Goal: Information Seeking & Learning: Learn about a topic

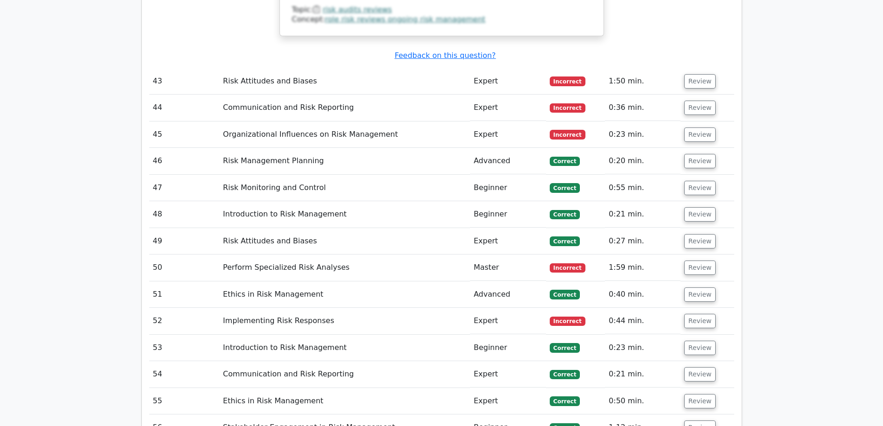
scroll to position [3579, 0]
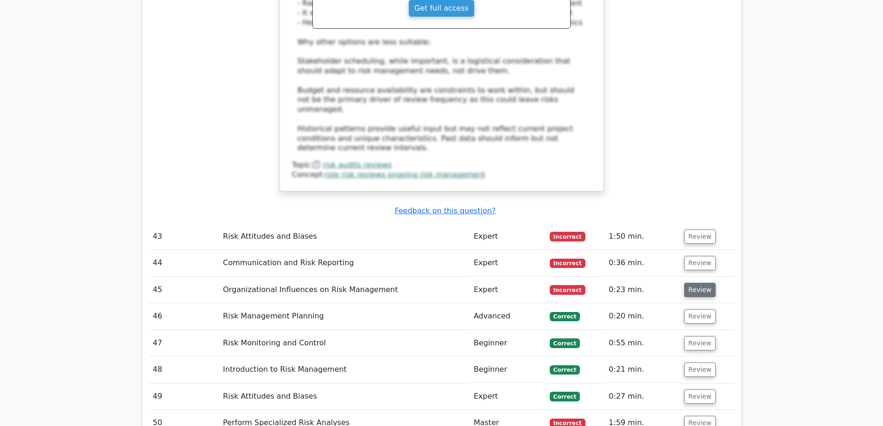
click at [698, 283] on button "Review" at bounding box center [700, 290] width 32 height 14
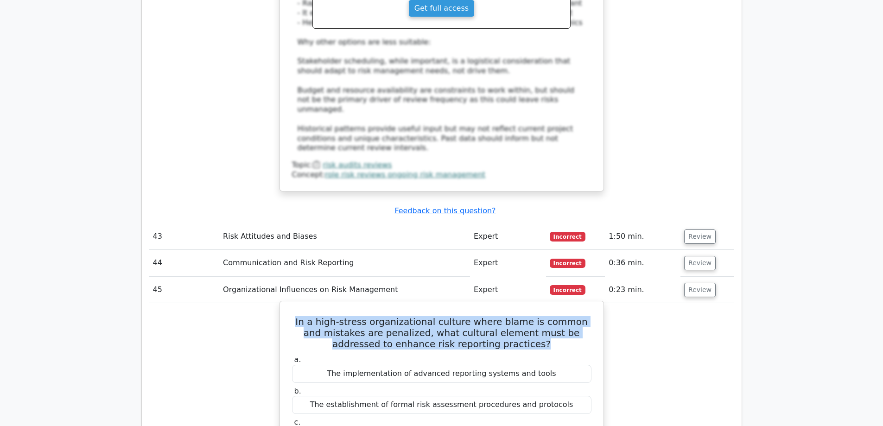
drag, startPoint x: 516, startPoint y: 227, endPoint x: 291, endPoint y: 198, distance: 227.4
click at [291, 316] on h5 "In a high-stress organizational culture where blame is common and mistakes are …" at bounding box center [441, 332] width 301 height 33
copy h5 "In a high-stress organizational culture where blame is common and mistakes are …"
drag, startPoint x: 517, startPoint y: 346, endPoint x: 372, endPoint y: 344, distance: 145.0
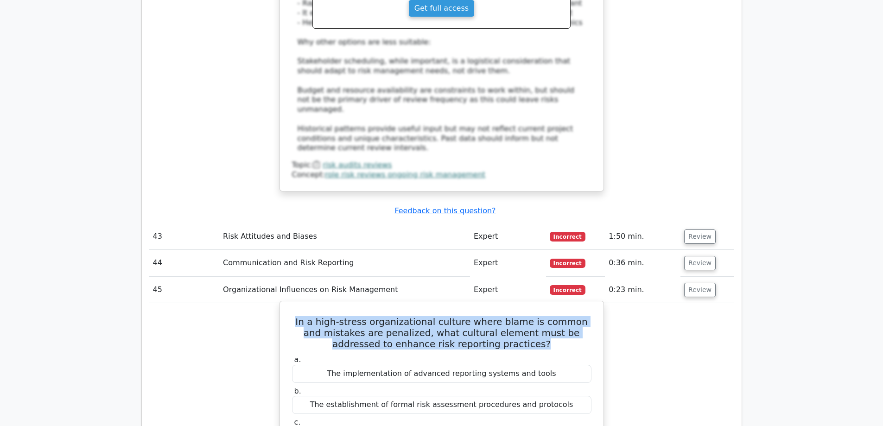
copy div "The fear response in risk communication"
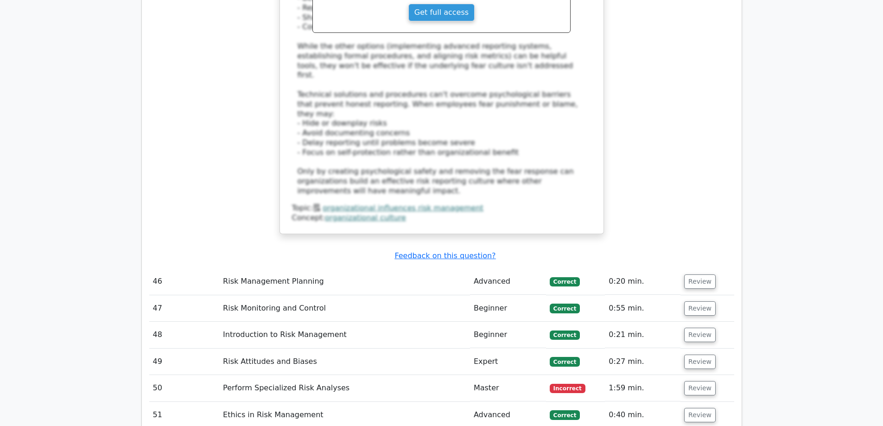
scroll to position [4181, 0]
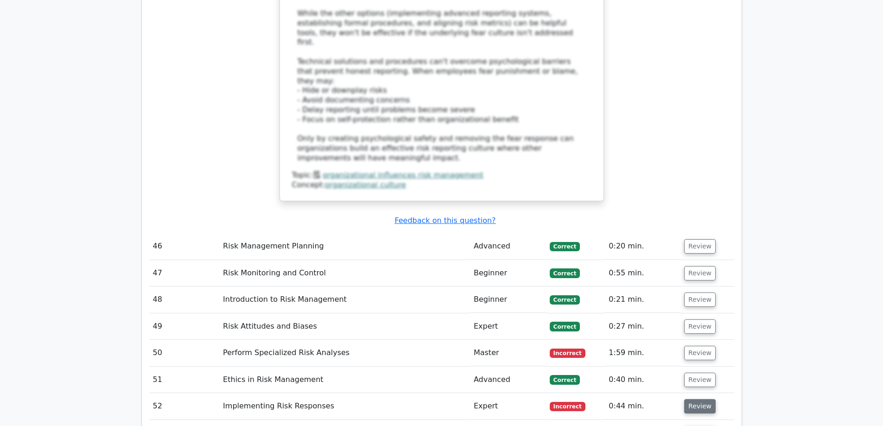
click at [697, 399] on button "Review" at bounding box center [700, 406] width 32 height 14
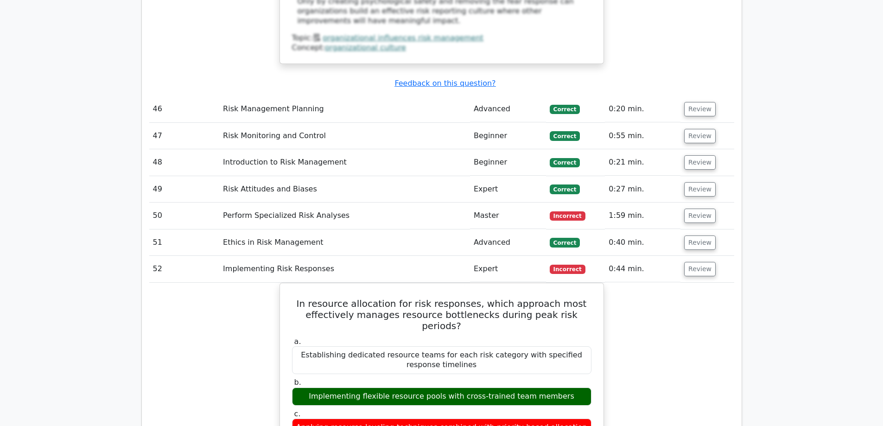
scroll to position [4320, 0]
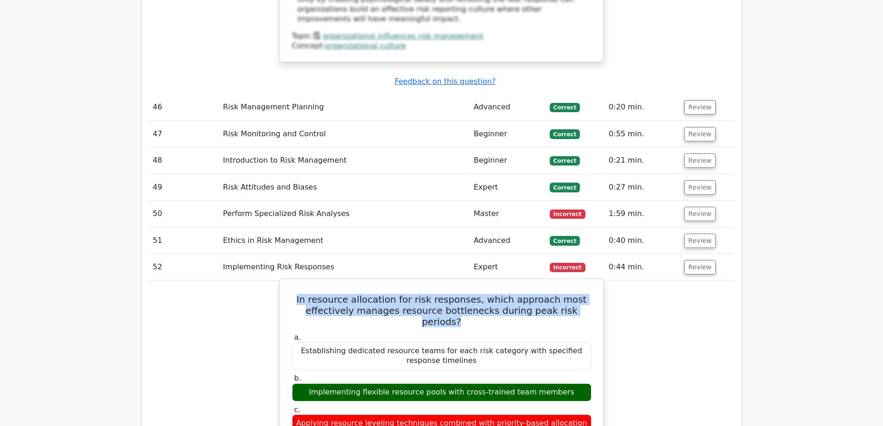
drag, startPoint x: 586, startPoint y: 164, endPoint x: 286, endPoint y: 143, distance: 300.6
copy h5 "In resource allocation for risk responses, which approach most effectively mana…"
drag, startPoint x: 563, startPoint y: 226, endPoint x: 316, endPoint y: 231, distance: 247.5
click at [316, 383] on div "Implementing flexible resource pools with cross-trained team members" at bounding box center [441, 392] width 299 height 18
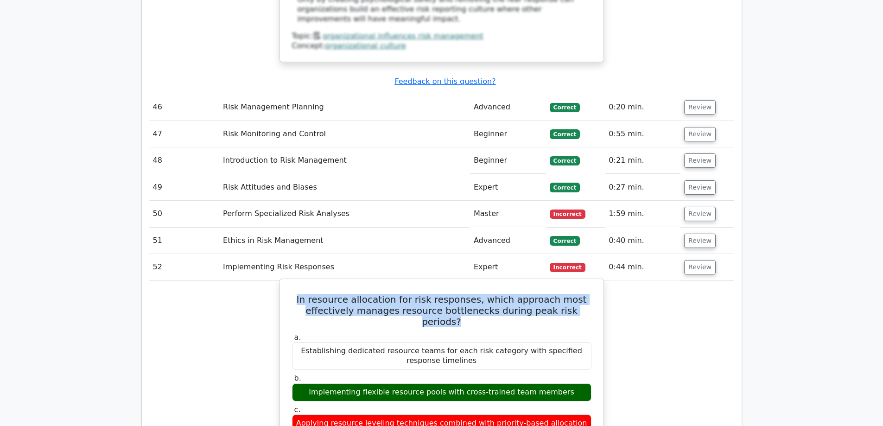
copy div "Implementing flexible resource pools with cross-trained team members"
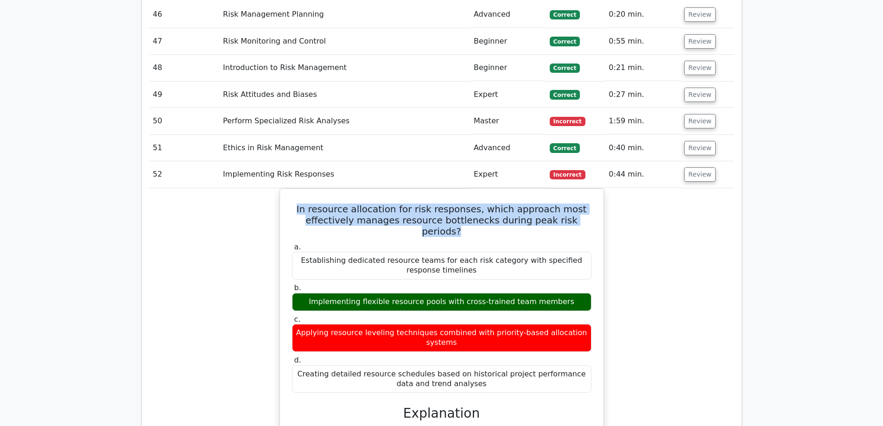
scroll to position [4089, 0]
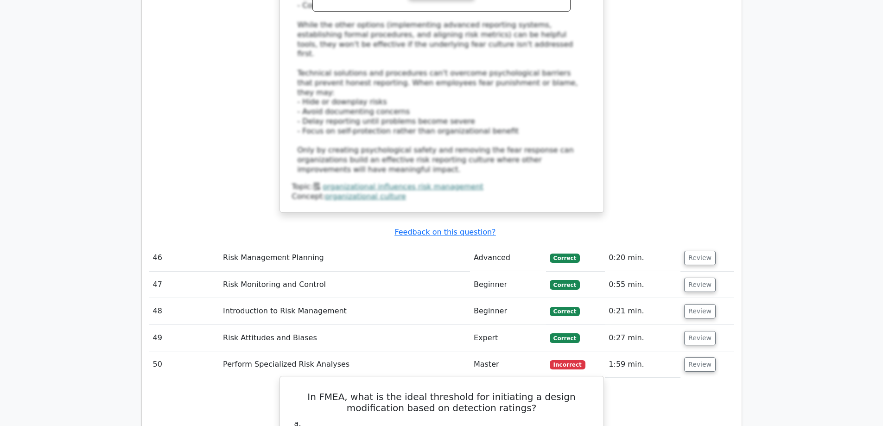
scroll to position [4181, 0]
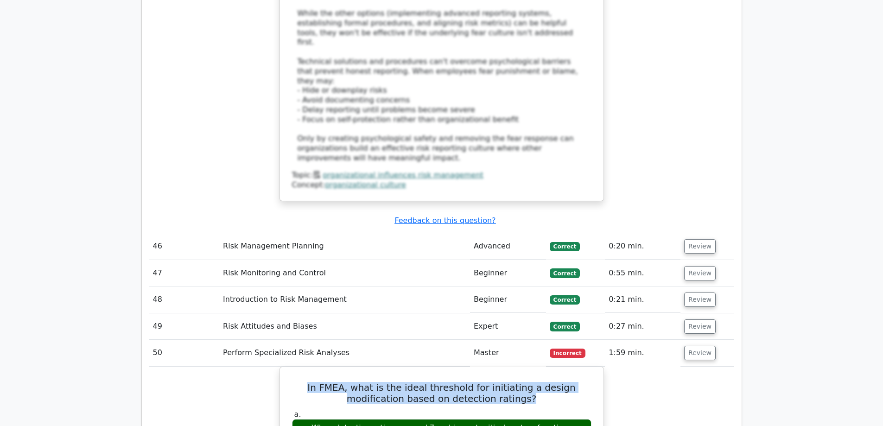
drag, startPoint x: 507, startPoint y: 248, endPoint x: 272, endPoint y: 232, distance: 235.0
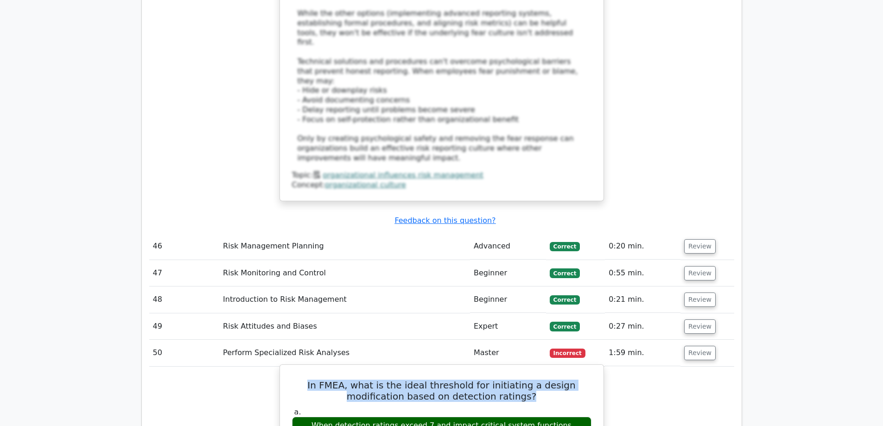
copy h5 "In FMEA, what is the ideal threshold for initiating a design modification based…"
drag, startPoint x: 561, startPoint y: 272, endPoint x: 325, endPoint y: 278, distance: 235.4
click at [325, 417] on div "When detection ratings exceed 7 and impact critical system functions" at bounding box center [441, 426] width 299 height 18
copy div "When detection ratings exceed 7 and impact critical system functions"
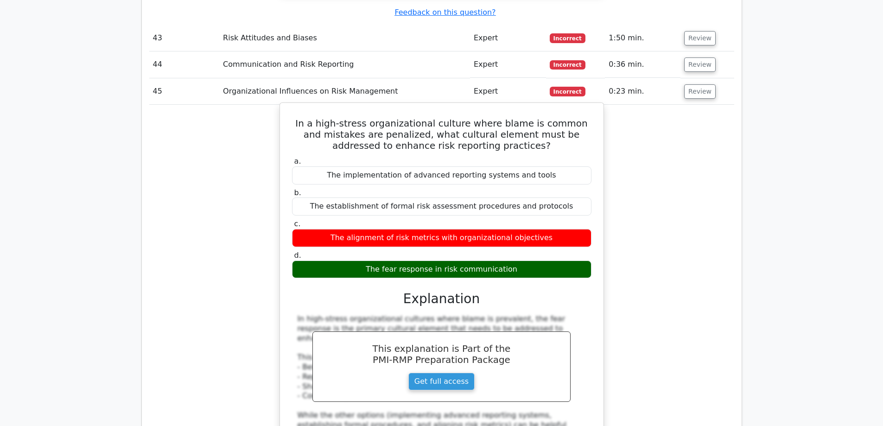
scroll to position [3579, 0]
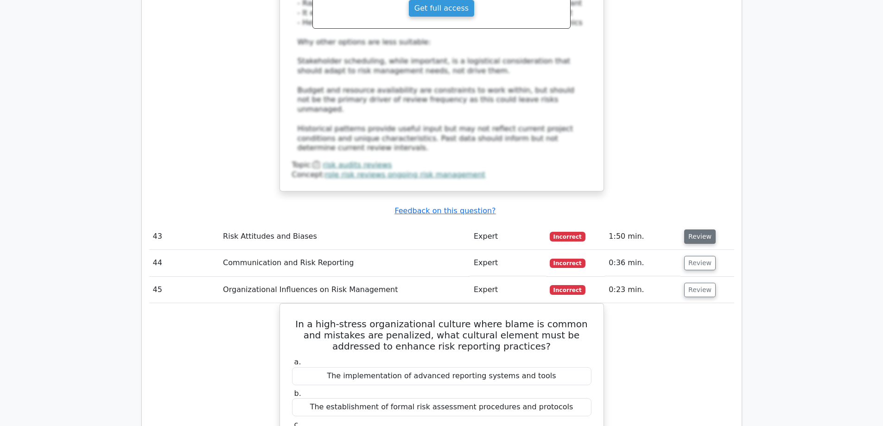
click at [699, 229] on button "Review" at bounding box center [700, 236] width 32 height 14
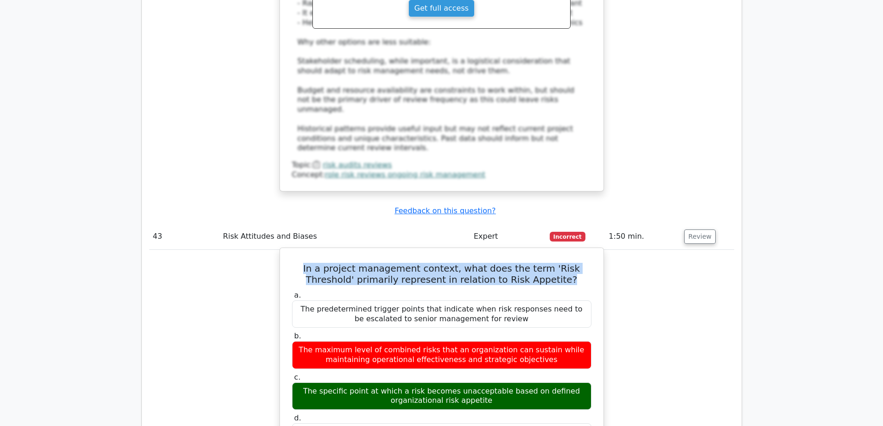
drag, startPoint x: 546, startPoint y: 161, endPoint x: 291, endPoint y: 148, distance: 255.2
click at [291, 263] on h5 "In a project management context, what does the term 'Risk Threshold' primarily …" at bounding box center [441, 274] width 301 height 22
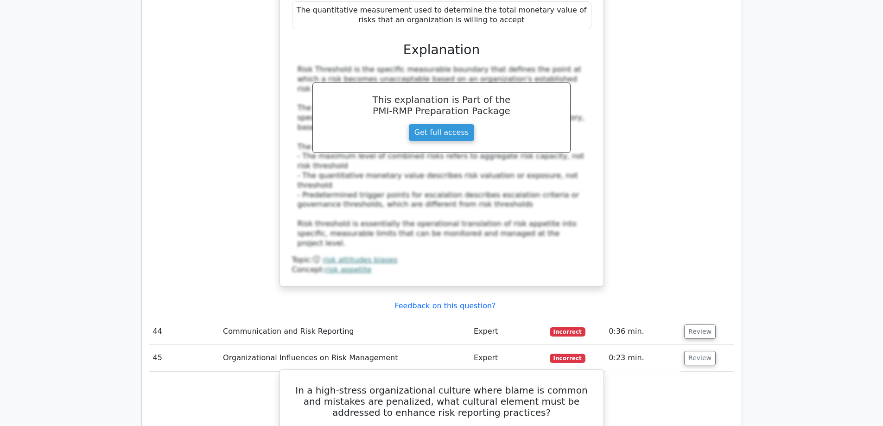
scroll to position [4181, 0]
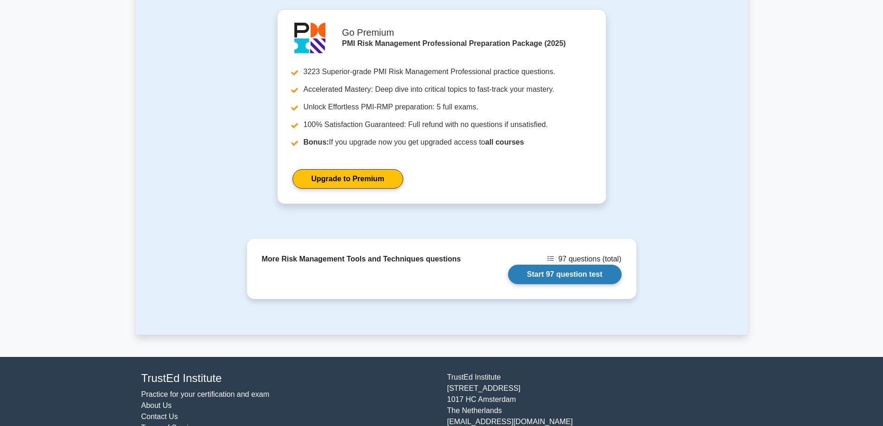
scroll to position [885, 0]
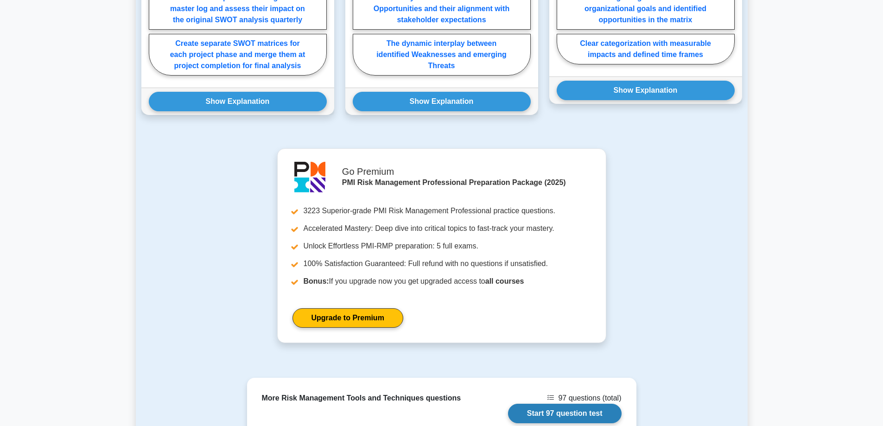
click at [581, 404] on link "Start 97 question test" at bounding box center [565, 413] width 114 height 19
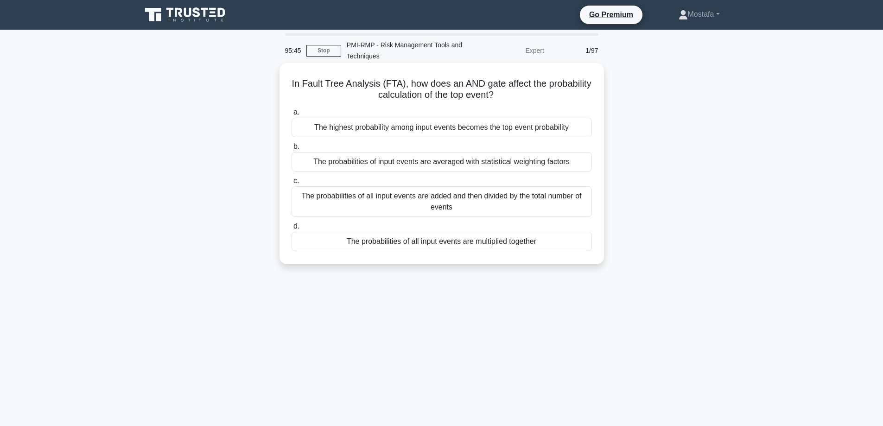
click at [584, 130] on div "The highest probability among input events becomes the top event probability" at bounding box center [441, 127] width 300 height 19
click at [291, 115] on input "a. The highest probability among input events becomes the top event probability" at bounding box center [291, 112] width 0 height 6
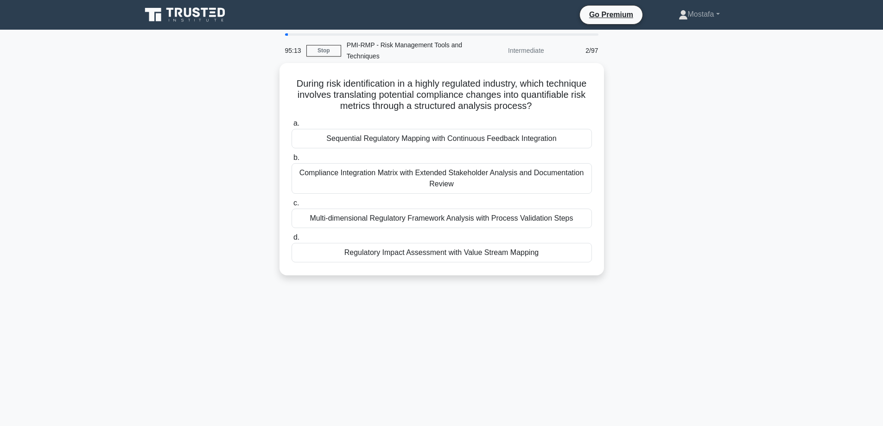
click at [562, 258] on div "Regulatory Impact Assessment with Value Stream Mapping" at bounding box center [441, 252] width 300 height 19
click at [291, 240] on input "d. Regulatory Impact Assessment with Value Stream Mapping" at bounding box center [291, 237] width 0 height 6
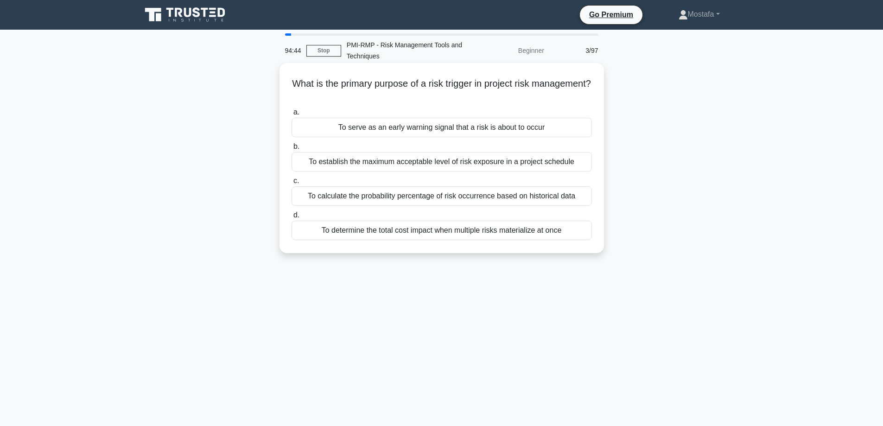
click at [569, 128] on div "To serve as an early warning signal that a risk is about to occur" at bounding box center [441, 127] width 300 height 19
click at [291, 115] on input "a. To serve as an early warning signal that a risk is about to occur" at bounding box center [291, 112] width 0 height 6
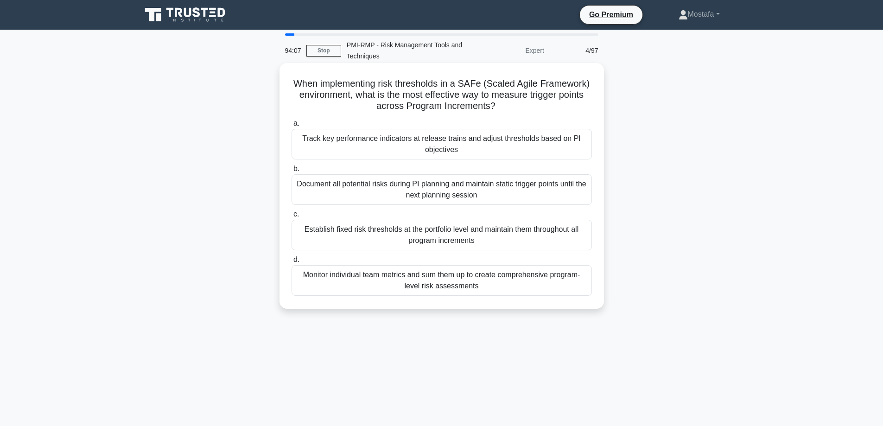
click at [574, 151] on div "Track key performance indicators at release trains and adjust thresholds based …" at bounding box center [441, 144] width 300 height 31
click at [291, 127] on input "a. Track key performance indicators at release trains and adjust thresholds bas…" at bounding box center [291, 123] width 0 height 6
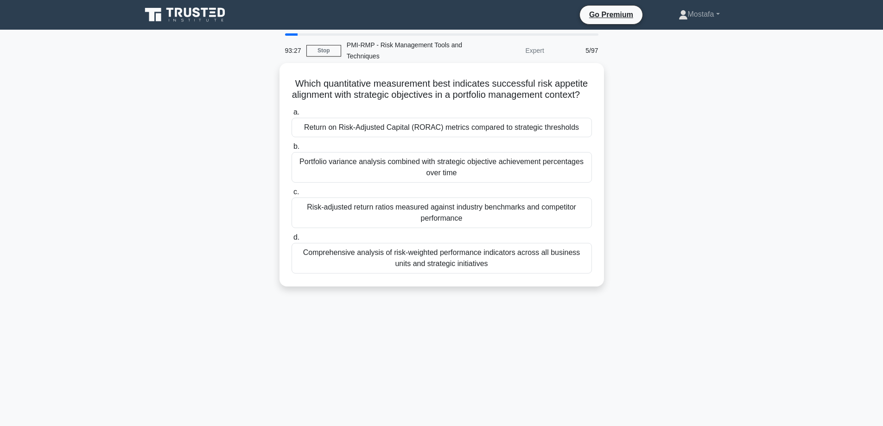
click at [577, 137] on div "Return on Risk-Adjusted Capital (RORAC) metrics compared to strategic thresholds" at bounding box center [441, 127] width 300 height 19
click at [291, 115] on input "a. Return on Risk-Adjusted Capital (RORAC) metrics compared to strategic thresh…" at bounding box center [291, 112] width 0 height 6
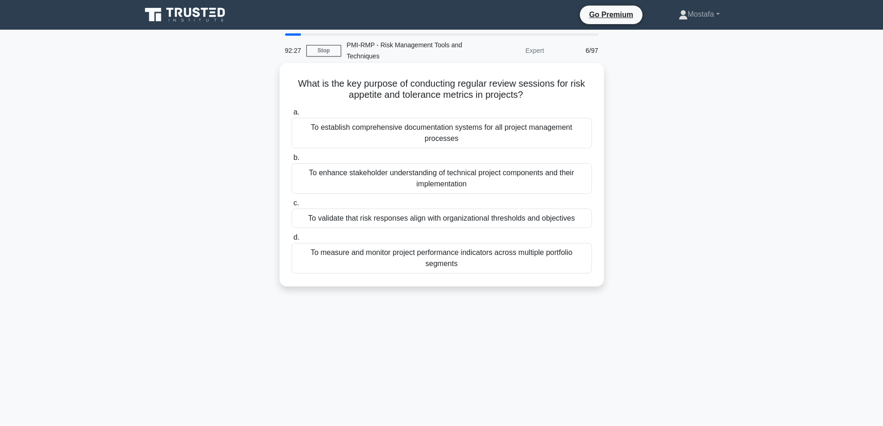
click at [583, 221] on div "To validate that risk responses align with organizational thresholds and object…" at bounding box center [441, 218] width 300 height 19
click at [291, 206] on input "c. To validate that risk responses align with organizational thresholds and obj…" at bounding box center [291, 203] width 0 height 6
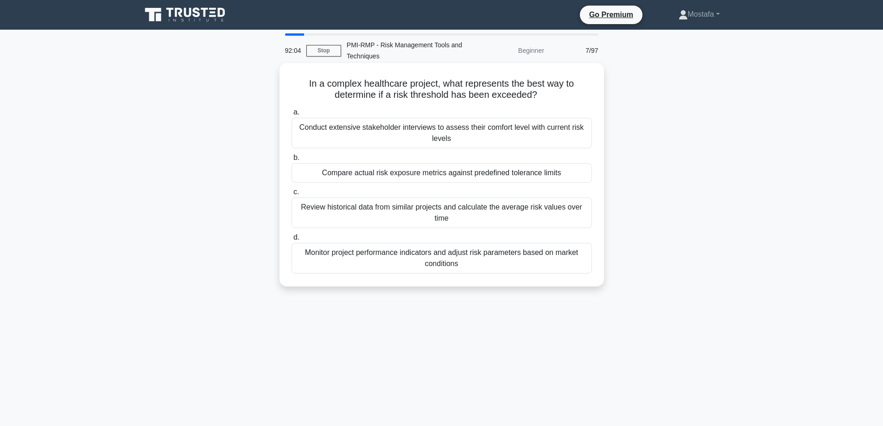
click at [585, 173] on div "Compare actual risk exposure metrics against predefined tolerance limits" at bounding box center [441, 172] width 300 height 19
click at [291, 161] on input "b. Compare actual risk exposure metrics against predefined tolerance limits" at bounding box center [291, 158] width 0 height 6
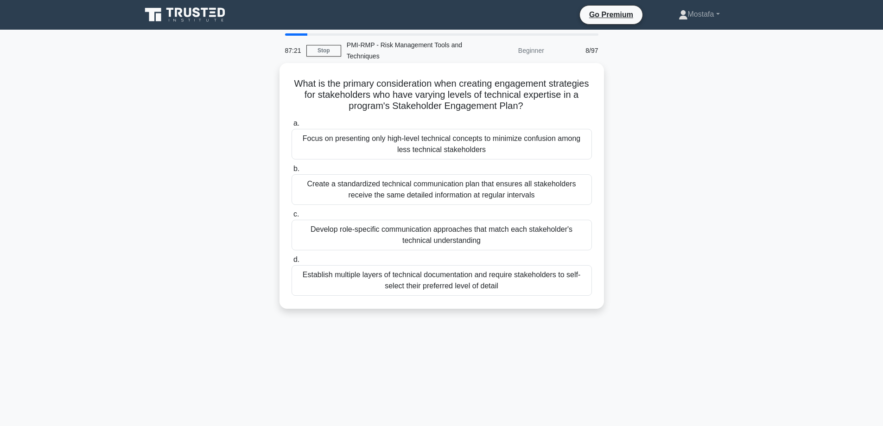
click at [575, 195] on div "Create a standardized technical communication plan that ensures all stakeholder…" at bounding box center [441, 189] width 300 height 31
click at [291, 172] on input "b. Create a standardized technical communication plan that ensures all stakehol…" at bounding box center [291, 169] width 0 height 6
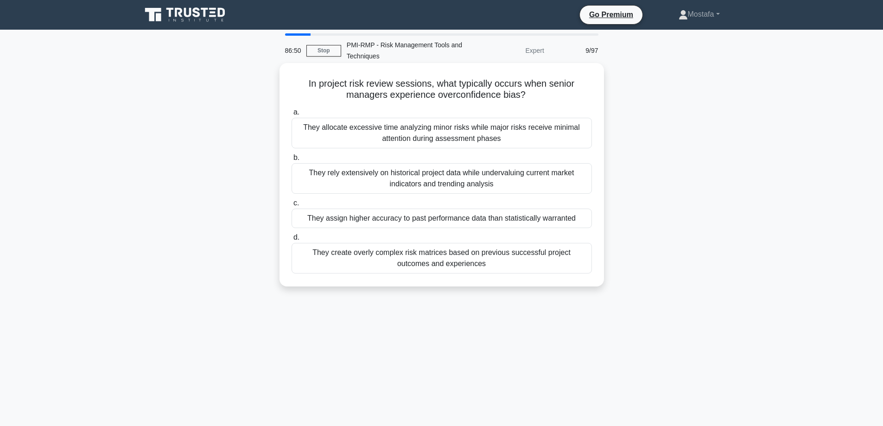
click at [585, 221] on div "They assign higher accuracy to past performance data than statistically warrant…" at bounding box center [441, 218] width 300 height 19
click at [291, 206] on input "c. They assign higher accuracy to past performance data than statistically warr…" at bounding box center [291, 203] width 0 height 6
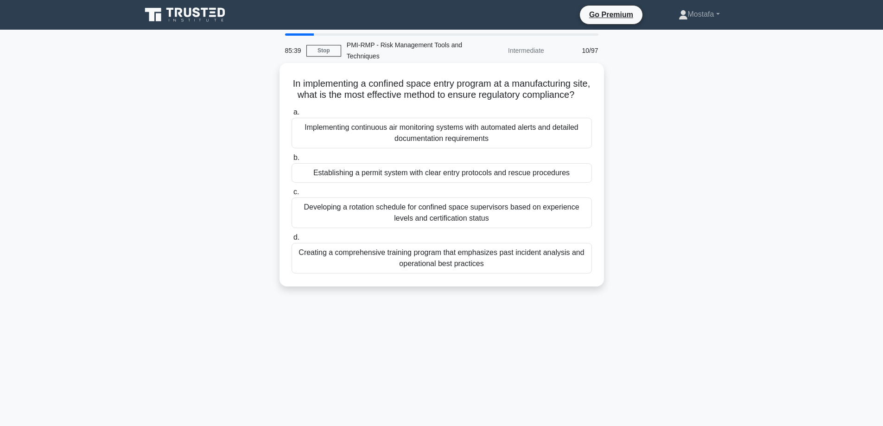
click at [573, 183] on div "Establishing a permit system with clear entry protocols and rescue procedures" at bounding box center [441, 172] width 300 height 19
click at [291, 161] on input "b. Establishing a permit system with clear entry protocols and rescue procedures" at bounding box center [291, 158] width 0 height 6
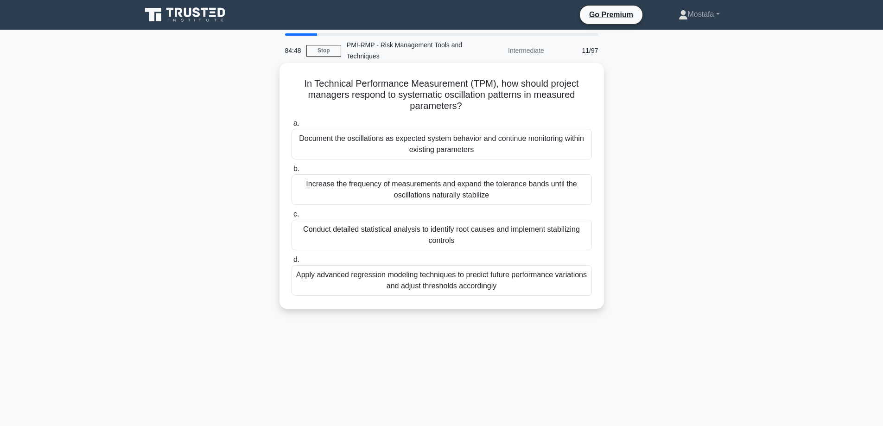
click at [568, 237] on div "Conduct detailed statistical analysis to identify root causes and implement sta…" at bounding box center [441, 235] width 300 height 31
click at [291, 217] on input "c. Conduct detailed statistical analysis to identify root causes and implement …" at bounding box center [291, 214] width 0 height 6
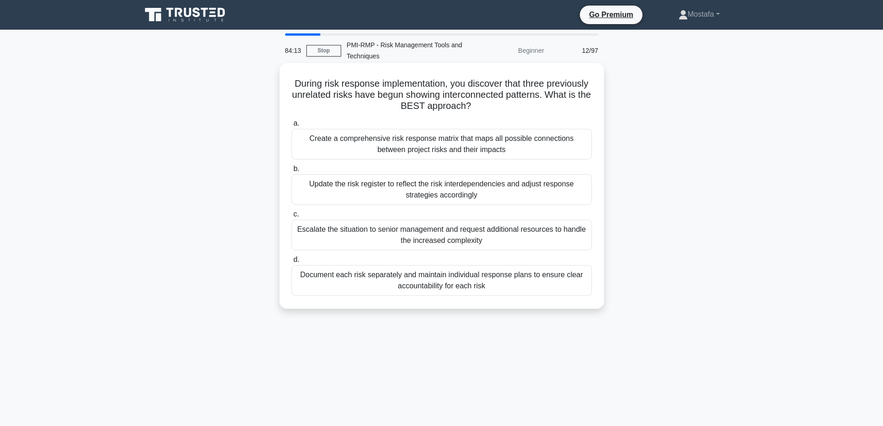
click at [582, 193] on div "Update the risk register to reflect the risk interdependencies and adjust respo…" at bounding box center [441, 189] width 300 height 31
click at [291, 172] on input "b. Update the risk register to reflect the risk interdependencies and adjust re…" at bounding box center [291, 169] width 0 height 6
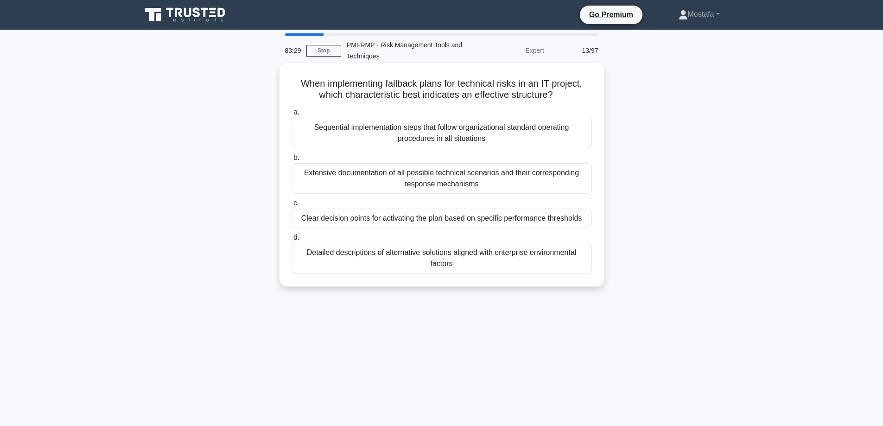
click at [582, 221] on div "Clear decision points for activating the plan based on specific performance thr…" at bounding box center [441, 218] width 300 height 19
click at [291, 206] on input "c. Clear decision points for activating the plan based on specific performance …" at bounding box center [291, 203] width 0 height 6
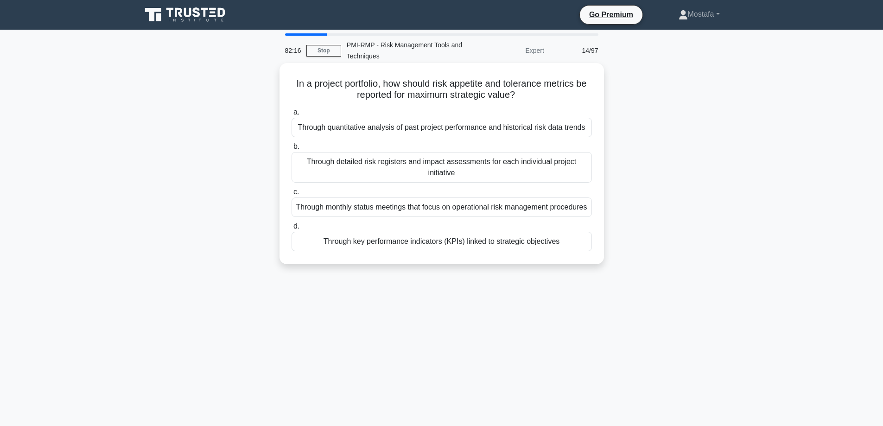
click at [578, 174] on div "Through detailed risk registers and impact assessments for each individual proj…" at bounding box center [441, 167] width 300 height 31
click at [291, 150] on input "b. Through detailed risk registers and impact assessments for each individual p…" at bounding box center [291, 147] width 0 height 6
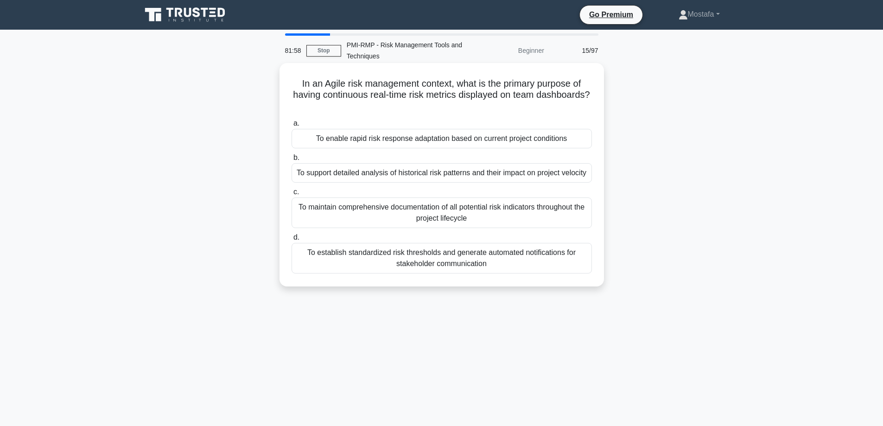
click at [585, 139] on div "To enable rapid risk response adaptation based on current project conditions" at bounding box center [441, 138] width 300 height 19
click at [291, 127] on input "a. To enable rapid risk response adaptation based on current project conditions" at bounding box center [291, 123] width 0 height 6
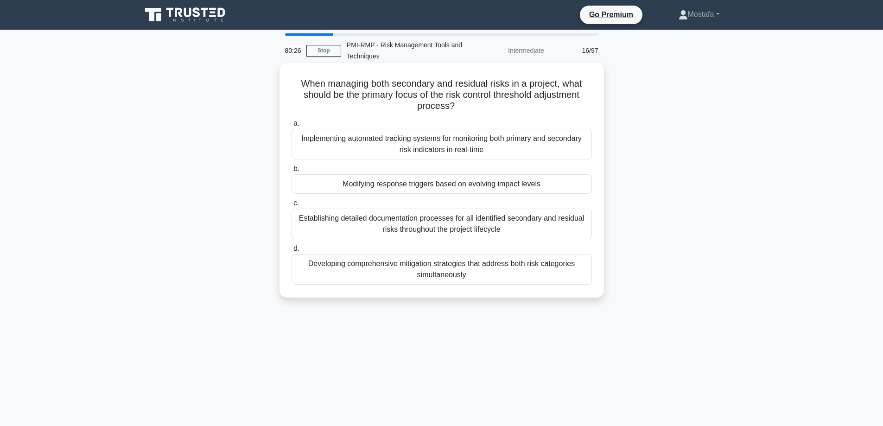
click at [570, 186] on div "Modifying response triggers based on evolving impact levels" at bounding box center [441, 183] width 300 height 19
click at [291, 172] on input "b. Modifying response triggers based on evolving impact levels" at bounding box center [291, 169] width 0 height 6
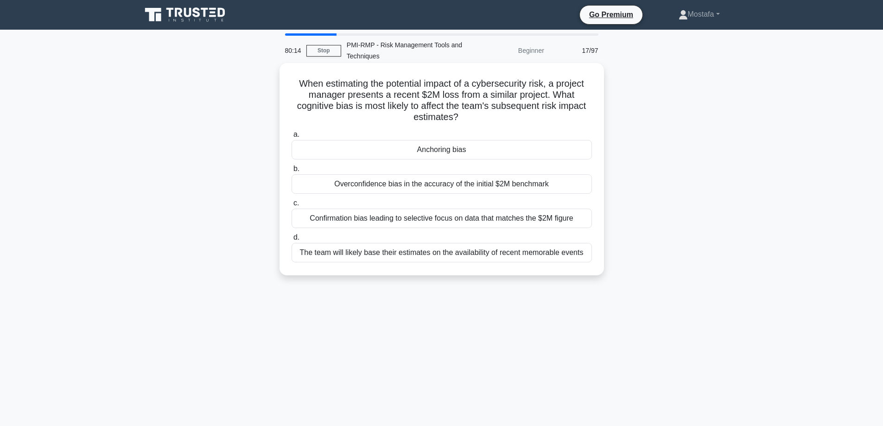
click at [502, 149] on div "Anchoring bias" at bounding box center [441, 149] width 300 height 19
click at [291, 138] on input "a. Anchoring bias" at bounding box center [291, 135] width 0 height 6
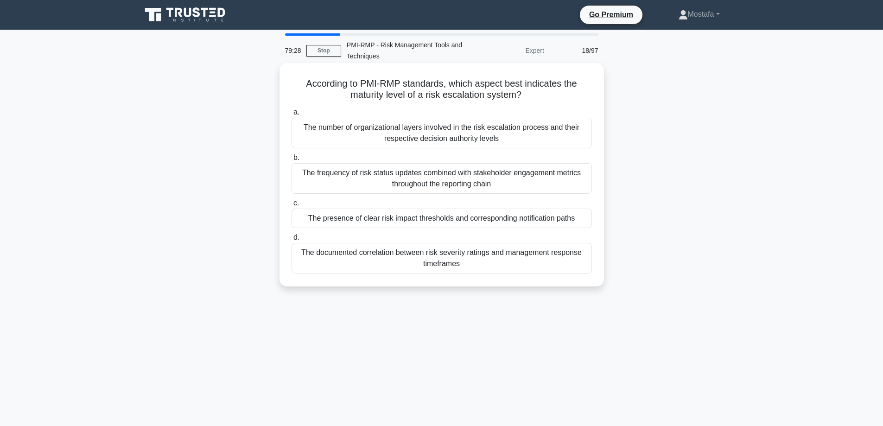
click at [570, 182] on div "The frequency of risk status updates combined with stakeholder engagement metri…" at bounding box center [441, 178] width 300 height 31
click at [291, 161] on input "b. The frequency of risk status updates combined with stakeholder engagement me…" at bounding box center [291, 158] width 0 height 6
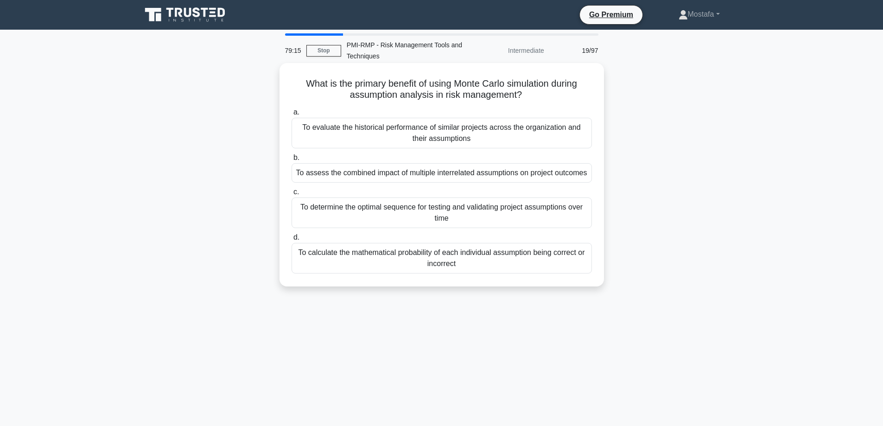
click at [582, 172] on div "To assess the combined impact of multiple interrelated assumptions on project o…" at bounding box center [441, 172] width 300 height 19
click at [291, 161] on input "b. To assess the combined impact of multiple interrelated assumptions on projec…" at bounding box center [291, 158] width 0 height 6
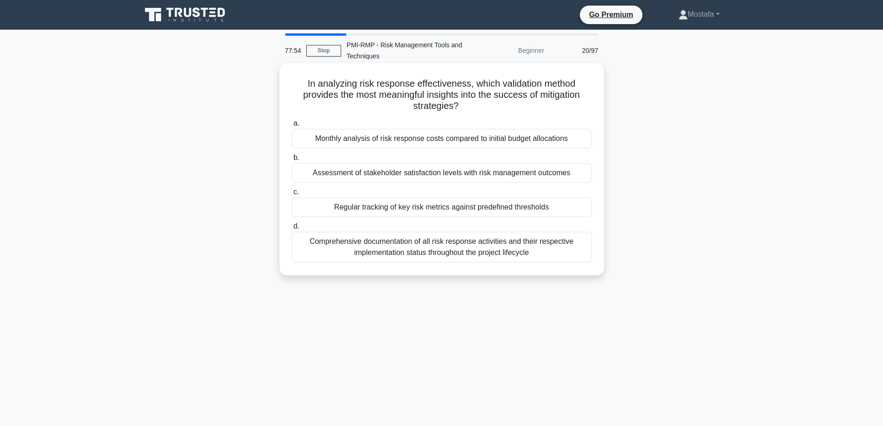
click at [578, 209] on div "Regular tracking of key risk metrics against predefined thresholds" at bounding box center [441, 206] width 300 height 19
click at [291, 195] on input "c. Regular tracking of key risk metrics against predefined thresholds" at bounding box center [291, 192] width 0 height 6
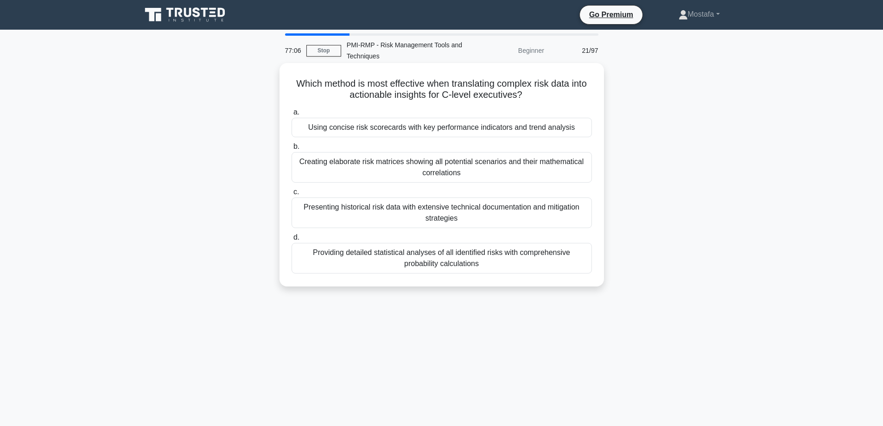
click at [588, 130] on div "Using concise risk scorecards with key performance indicators and trend analysis" at bounding box center [441, 127] width 300 height 19
click at [291, 115] on input "a. Using concise risk scorecards with key performance indicators and trend anal…" at bounding box center [291, 112] width 0 height 6
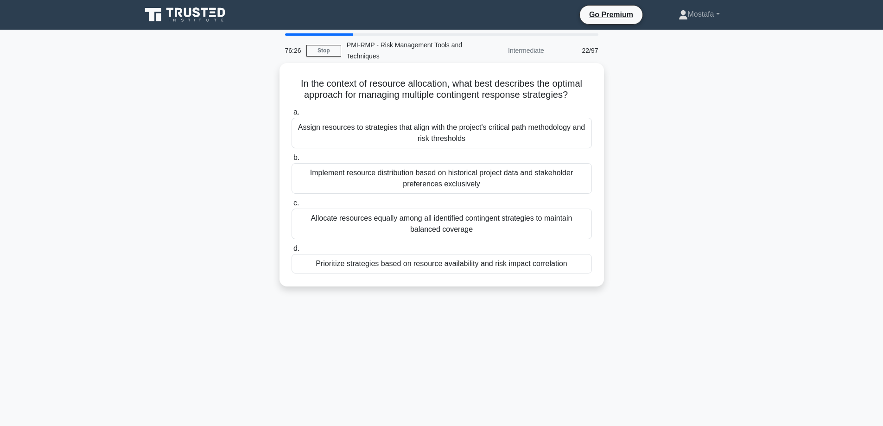
click at [577, 267] on div "Prioritize strategies based on resource availability and risk impact correlation" at bounding box center [441, 263] width 300 height 19
click at [291, 252] on input "d. Prioritize strategies based on resource availability and risk impact correla…" at bounding box center [291, 249] width 0 height 6
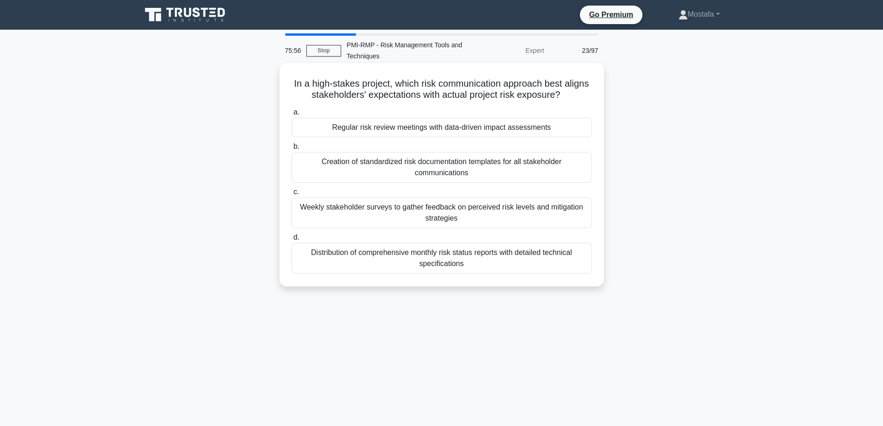
click at [576, 127] on div "Regular risk review meetings with data-driven impact assessments" at bounding box center [441, 127] width 300 height 19
click at [291, 115] on input "a. Regular risk review meetings with data-driven impact assessments" at bounding box center [291, 112] width 0 height 6
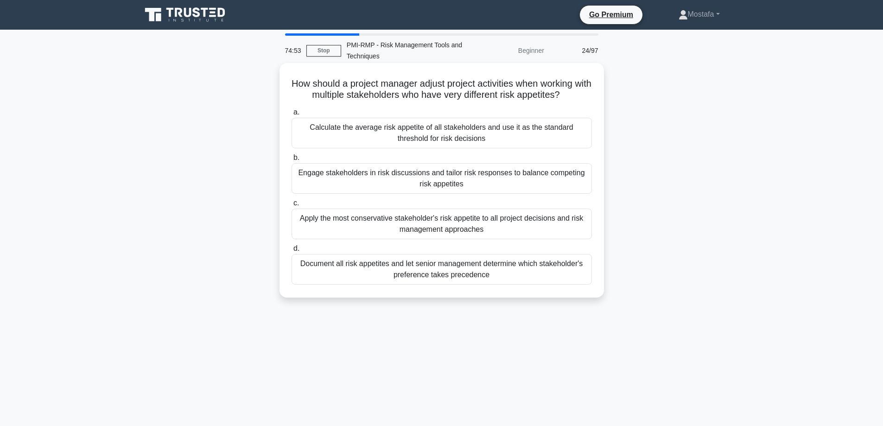
click at [582, 182] on div "Engage stakeholders in risk discussions and tailor risk responses to balance co…" at bounding box center [441, 178] width 300 height 31
click at [291, 161] on input "b. Engage stakeholders in risk discussions and tailor risk responses to balance…" at bounding box center [291, 158] width 0 height 6
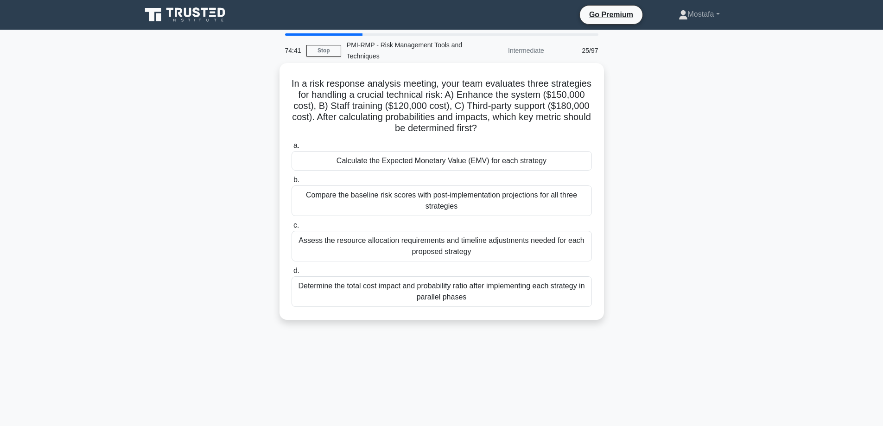
click at [573, 158] on div "Calculate the Expected Monetary Value (EMV) for each strategy" at bounding box center [441, 160] width 300 height 19
click at [291, 149] on input "a. Calculate the Expected Monetary Value (EMV) for each strategy" at bounding box center [291, 146] width 0 height 6
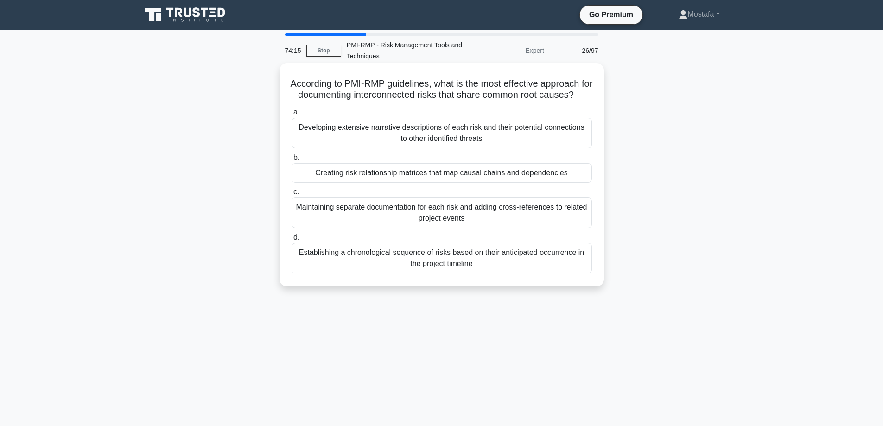
click at [572, 273] on div "Establishing a chronological sequence of risks based on their anticipated occur…" at bounding box center [441, 258] width 300 height 31
click at [291, 240] on input "d. Establishing a chronological sequence of risks based on their anticipated oc…" at bounding box center [291, 237] width 0 height 6
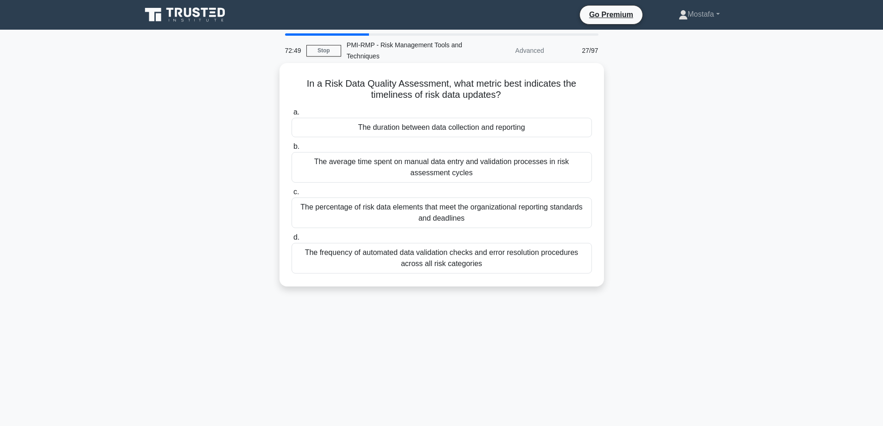
click at [572, 174] on div "The average time spent on manual data entry and validation processes in risk as…" at bounding box center [441, 167] width 300 height 31
click at [291, 150] on input "b. The average time spent on manual data entry and validation processes in risk…" at bounding box center [291, 147] width 0 height 6
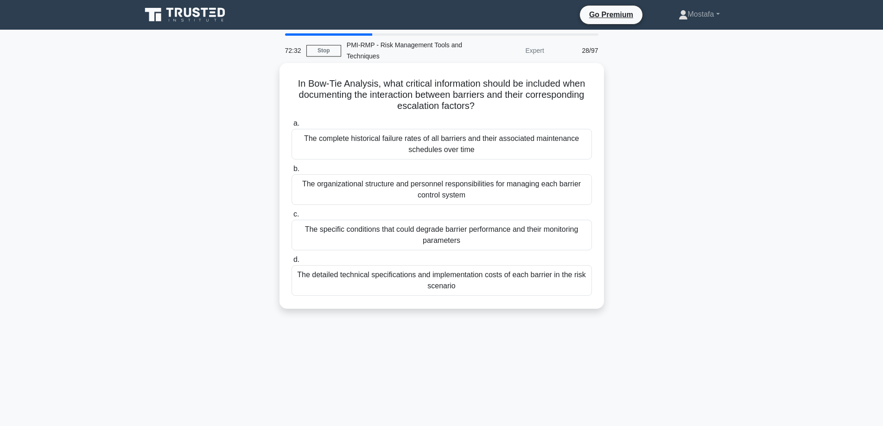
click at [583, 237] on div "The specific conditions that could degrade barrier performance and their monito…" at bounding box center [441, 235] width 300 height 31
click at [291, 217] on input "c. The specific conditions that could degrade barrier performance and their mon…" at bounding box center [291, 214] width 0 height 6
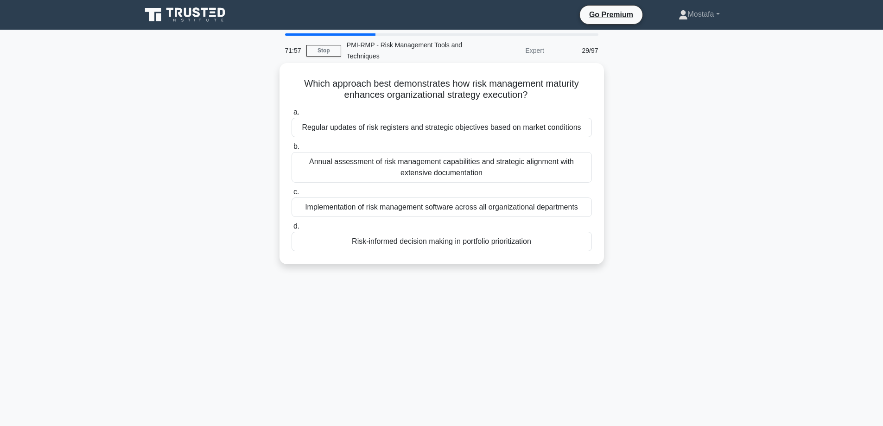
click at [574, 245] on div "Risk-informed decision making in portfolio prioritization" at bounding box center [441, 241] width 300 height 19
click at [291, 229] on input "d. Risk-informed decision making in portfolio prioritization" at bounding box center [291, 226] width 0 height 6
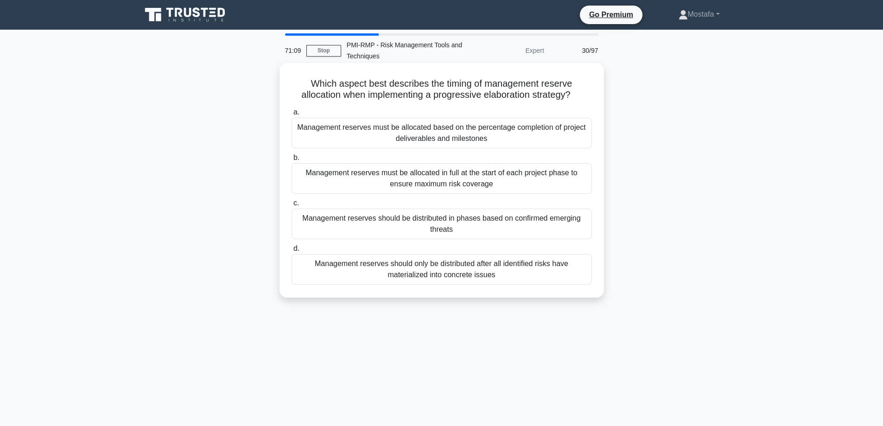
click at [572, 136] on div "Management reserves must be allocated based on the percentage completion of pro…" at bounding box center [441, 133] width 300 height 31
click at [291, 115] on input "a. Management reserves must be allocated based on the percentage completion of …" at bounding box center [291, 112] width 0 height 6
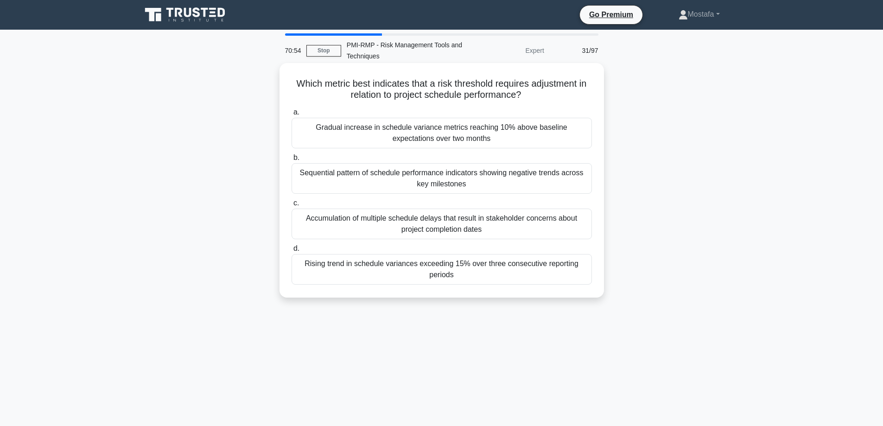
click at [569, 181] on div "Sequential pattern of schedule performance indicators showing negative trends a…" at bounding box center [441, 178] width 300 height 31
click at [291, 161] on input "b. Sequential pattern of schedule performance indicators showing negative trend…" at bounding box center [291, 158] width 0 height 6
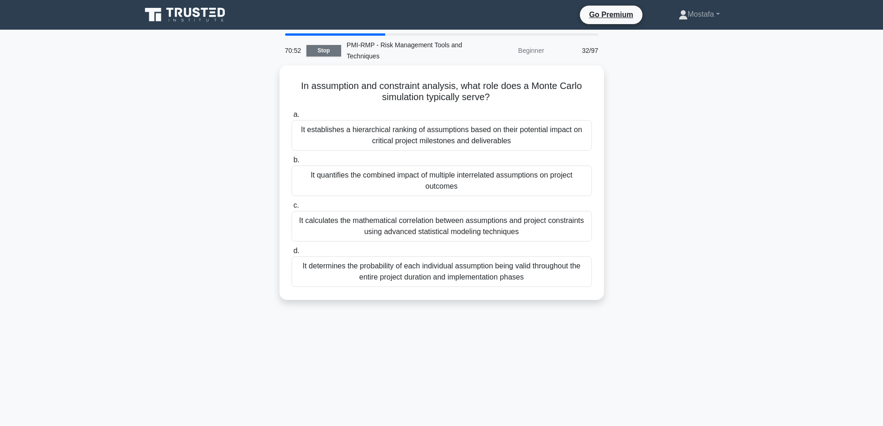
click at [323, 47] on link "Stop" at bounding box center [323, 51] width 35 height 12
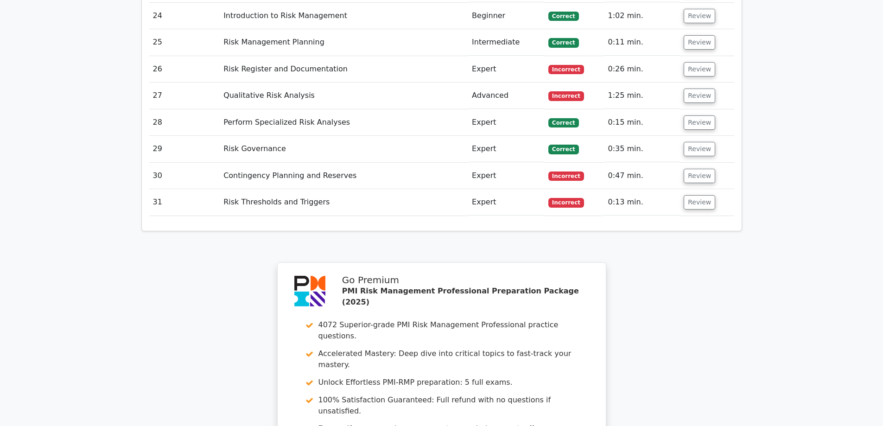
scroll to position [2271, 0]
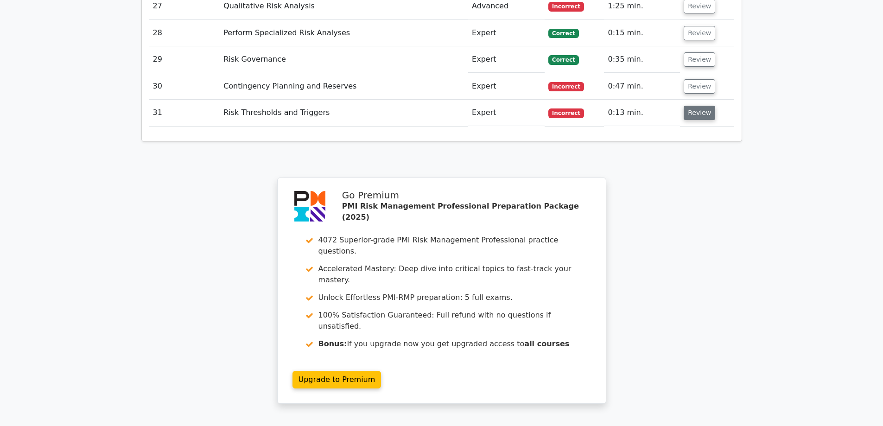
click at [702, 106] on button "Review" at bounding box center [699, 113] width 32 height 14
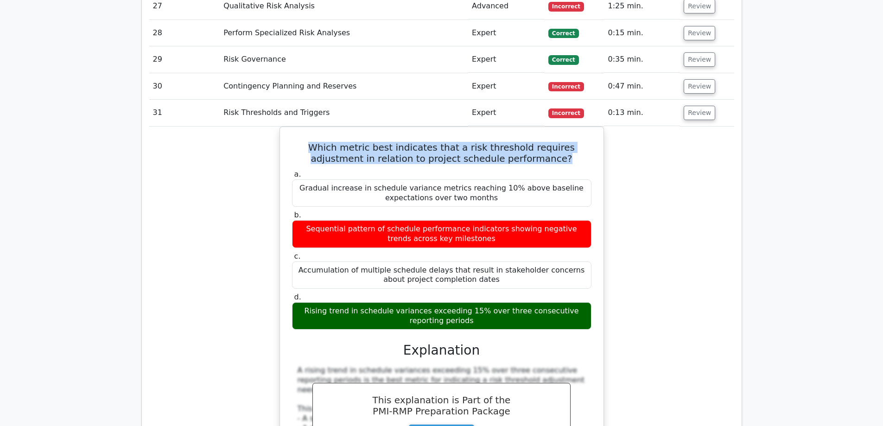
drag, startPoint x: 543, startPoint y: 108, endPoint x: 244, endPoint y: 96, distance: 298.6
click at [244, 127] on div "Which metric best indicates that a risk threshold requires adjustment in relati…" at bounding box center [441, 392] width 585 height 530
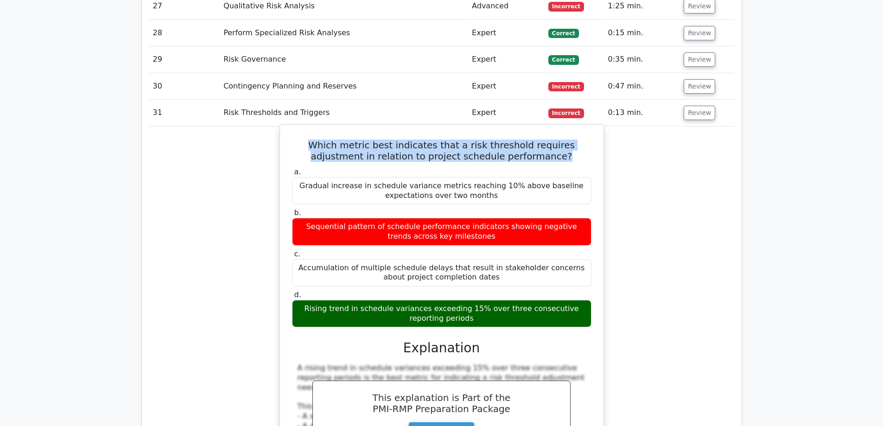
copy h5 "Which metric best indicates that a risk threshold requires adjustment in relati…"
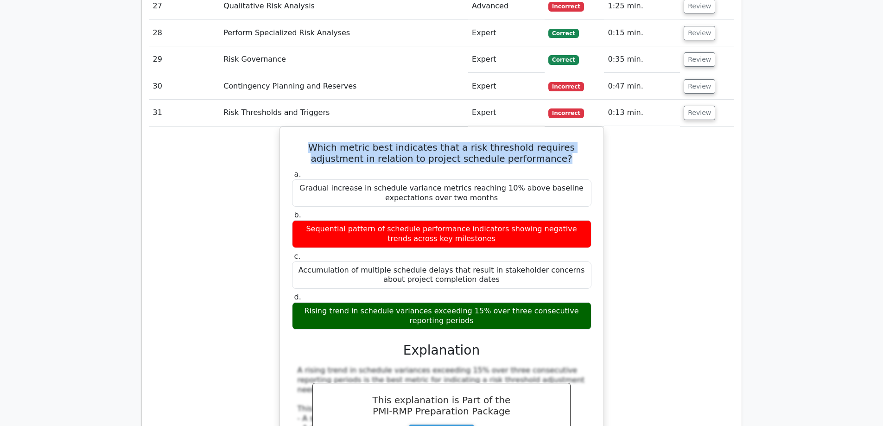
drag, startPoint x: 461, startPoint y: 269, endPoint x: 267, endPoint y: 258, distance: 194.5
click at [267, 258] on div "Which metric best indicates that a risk threshold requires adjustment in relati…" at bounding box center [441, 392] width 585 height 530
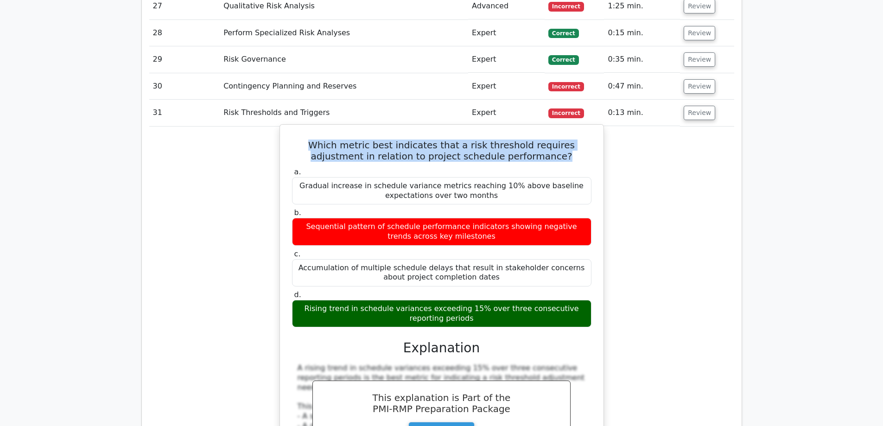
copy div "Rising trend in schedule variances exceeding 15% over three consecutive reporti…"
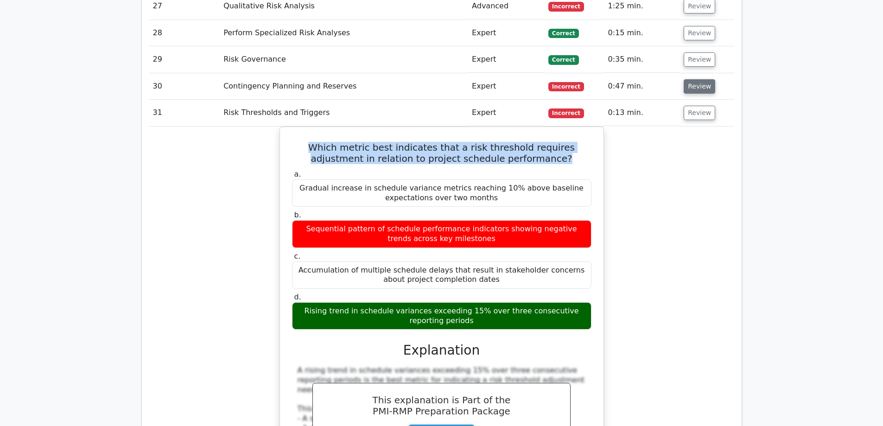
click at [693, 79] on button "Review" at bounding box center [699, 86] width 32 height 14
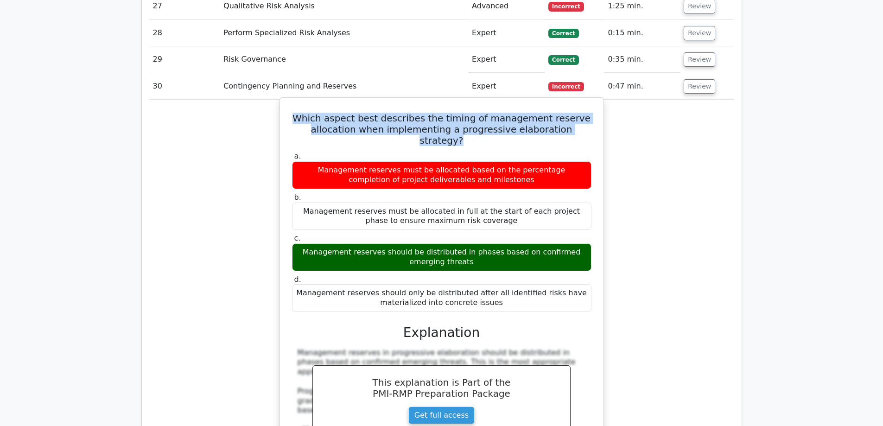
drag, startPoint x: 586, startPoint y: 82, endPoint x: 295, endPoint y: 62, distance: 291.7
click at [295, 101] on div "Which aspect best describes the timing of management reserve allocation when im…" at bounding box center [442, 352] width 316 height 502
copy h5 "Which aspect best describes the timing of management reserve allocation when im…"
drag, startPoint x: 456, startPoint y: 200, endPoint x: 292, endPoint y: 183, distance: 164.8
click at [292, 243] on div "Management reserves should be distributed in phases based on confirmed emerging…" at bounding box center [441, 257] width 299 height 28
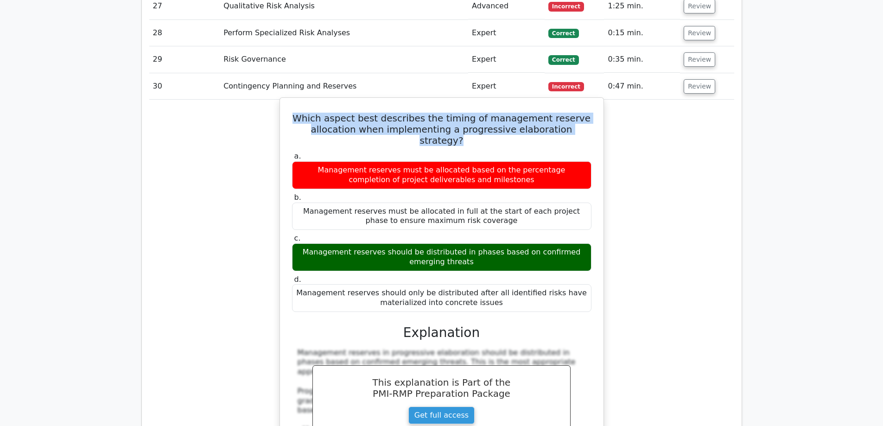
copy div "Management reserves should be distributed in phases based on confirmed emerging…"
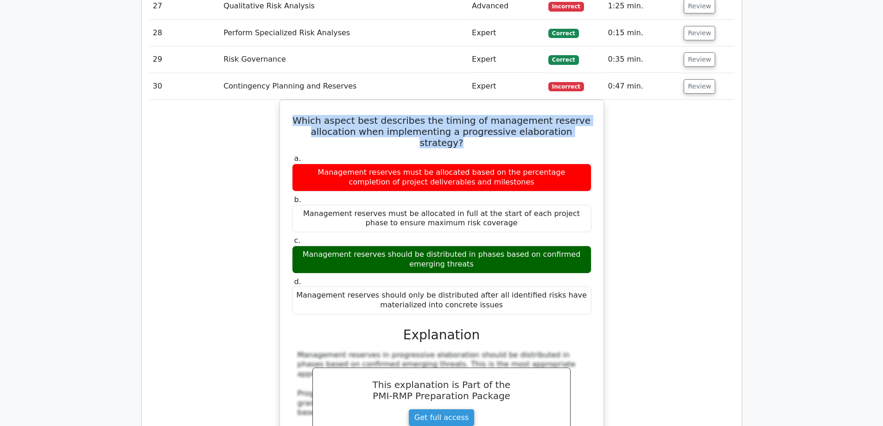
scroll to position [1992, 0]
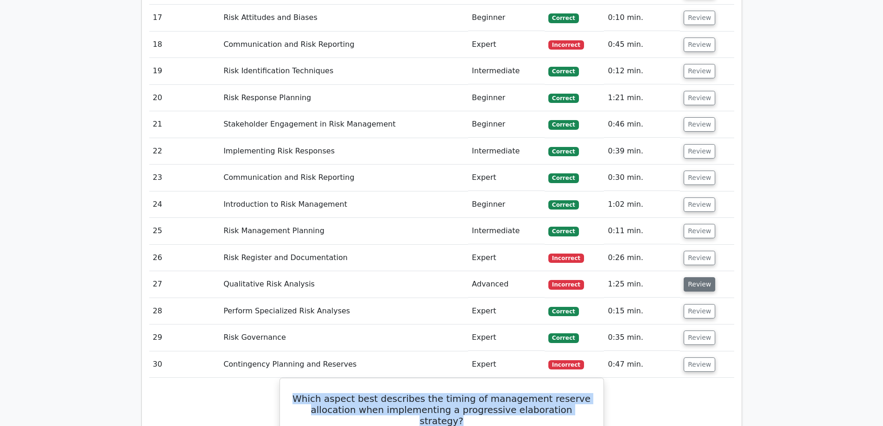
click at [697, 277] on button "Review" at bounding box center [699, 284] width 32 height 14
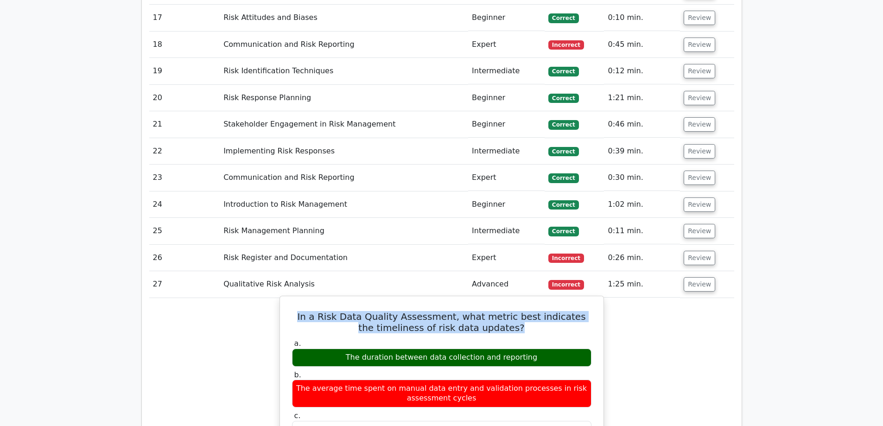
drag, startPoint x: 518, startPoint y: 275, endPoint x: 284, endPoint y: 260, distance: 234.4
copy h5 "In a Risk Data Quality Assessment, what metric best indicates the timeliness of…"
drag, startPoint x: 543, startPoint y: 305, endPoint x: 355, endPoint y: 304, distance: 187.7
click at [355, 348] on div "The duration between data collection and reporting" at bounding box center [441, 357] width 299 height 18
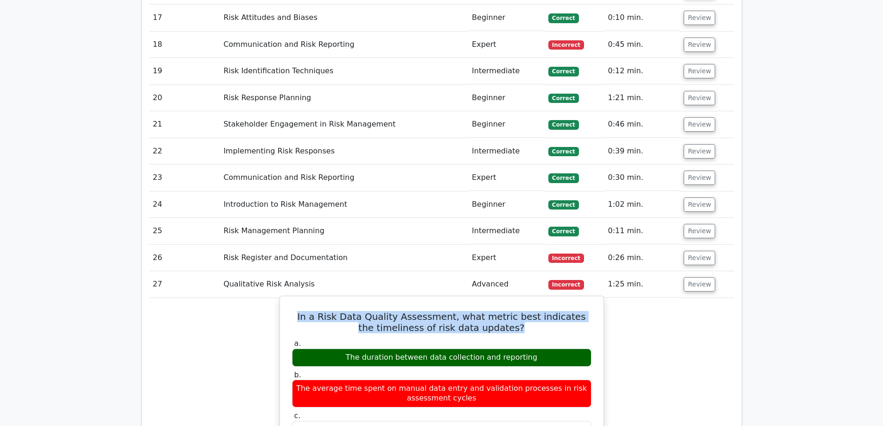
copy div "The duration between data collection and reporting"
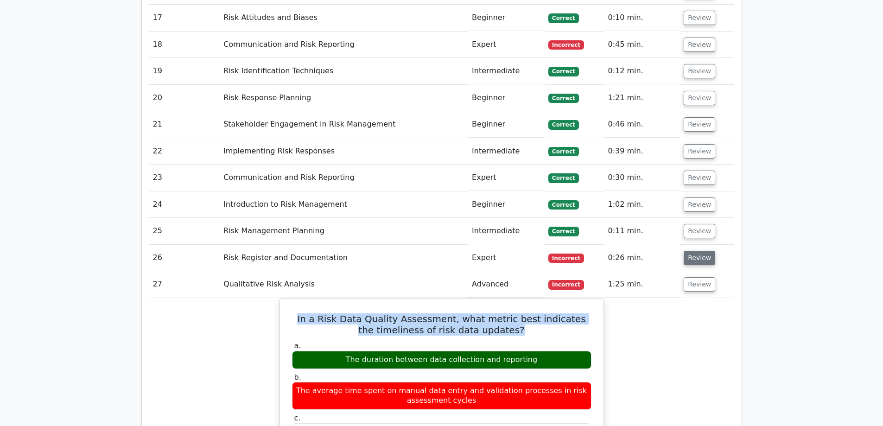
click at [697, 251] on button "Review" at bounding box center [699, 258] width 32 height 14
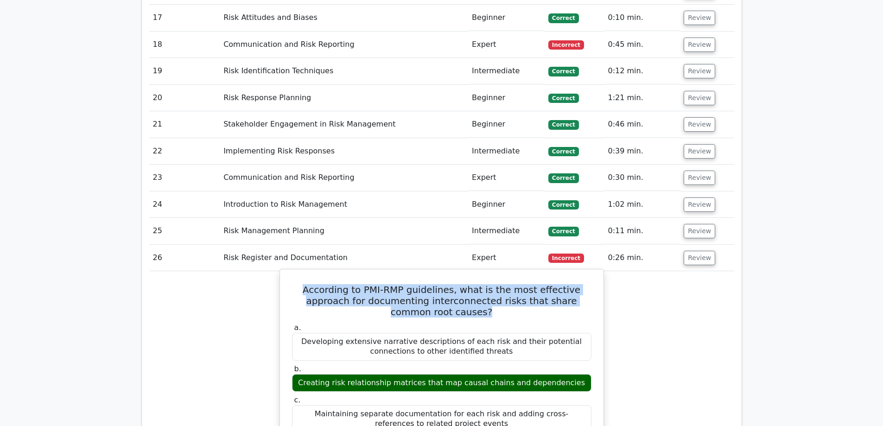
drag, startPoint x: 592, startPoint y: 248, endPoint x: 284, endPoint y: 236, distance: 308.4
copy h5 "According to PMI-RMP guidelines, what is the most effective approach for docume…"
drag, startPoint x: 577, startPoint y: 319, endPoint x: 307, endPoint y: 316, distance: 269.7
click at [307, 374] on div "Creating risk relationship matrices that map causal chains and dependencies" at bounding box center [441, 383] width 299 height 18
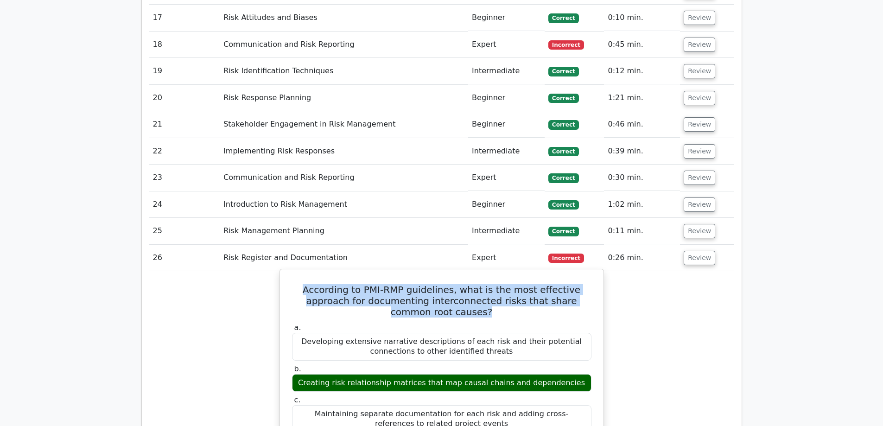
copy div "Creating risk relationship matrices that map causal chains and dependencies"
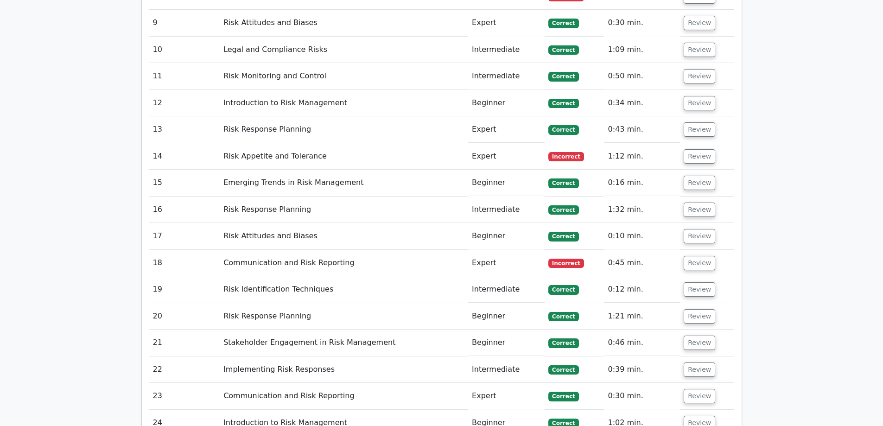
scroll to position [1761, 0]
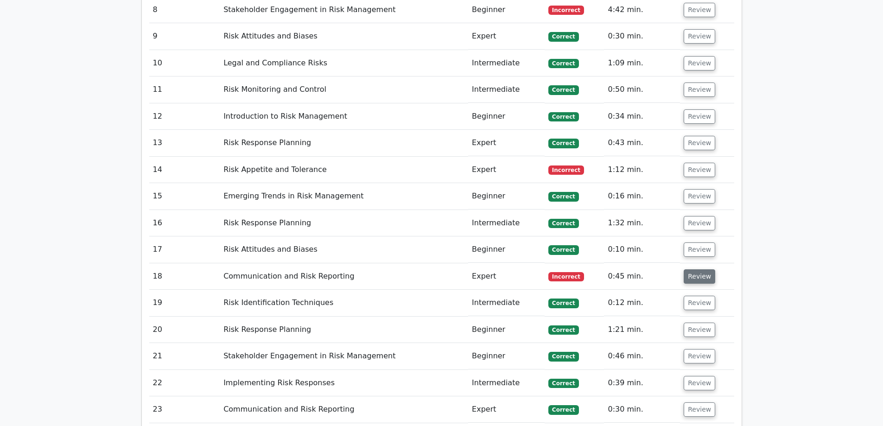
click at [696, 269] on button "Review" at bounding box center [699, 276] width 32 height 14
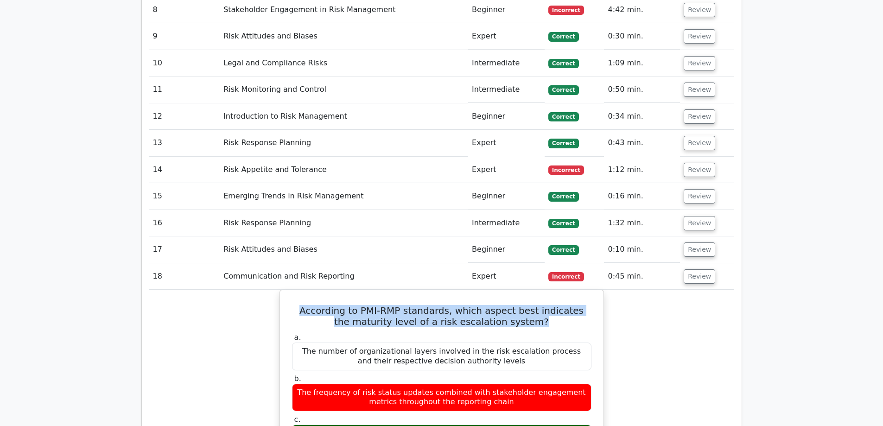
drag, startPoint x: 533, startPoint y: 266, endPoint x: 324, endPoint y: 262, distance: 209.5
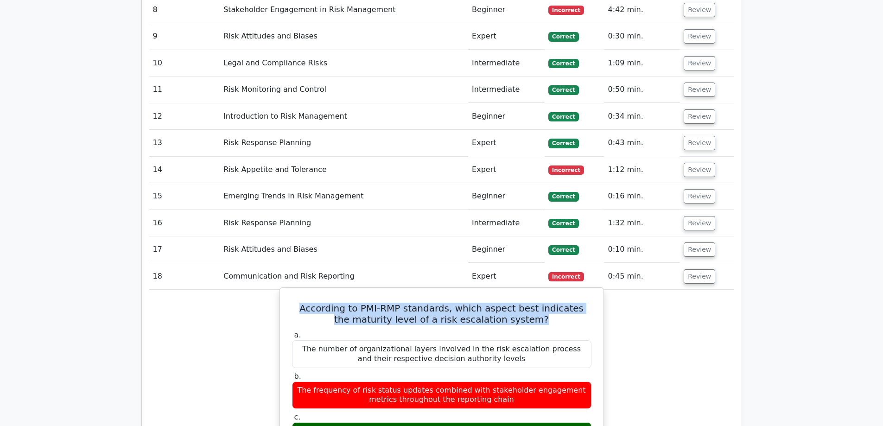
copy h5 "According to PMI-RMP standards, which aspect best indicates the maturity level …"
drag, startPoint x: 583, startPoint y: 380, endPoint x: 303, endPoint y: 378, distance: 279.9
copy div "The presence of clear risk impact thresholds and corresponding notification pat…"
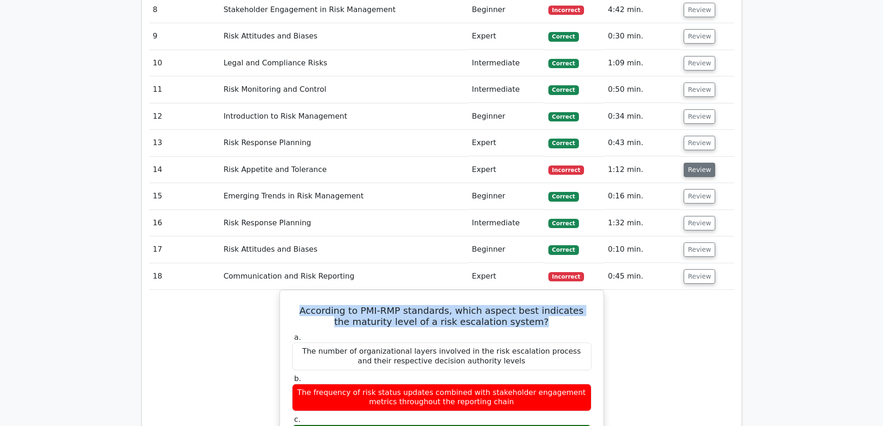
click at [701, 163] on button "Review" at bounding box center [699, 170] width 32 height 14
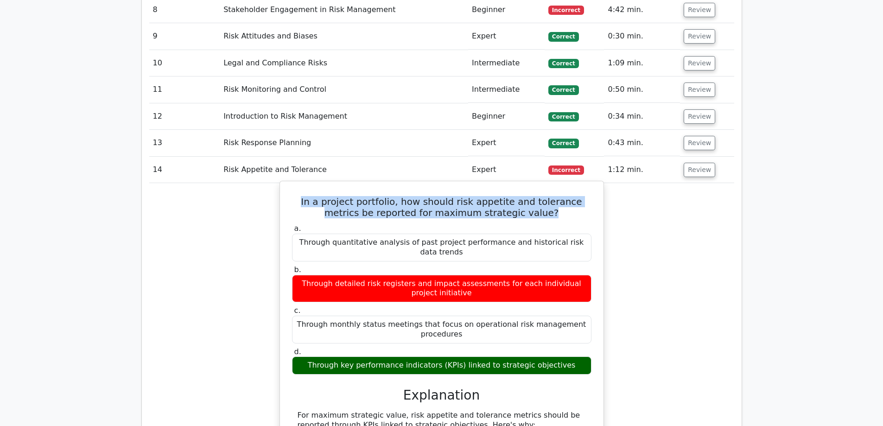
drag, startPoint x: 535, startPoint y: 164, endPoint x: 283, endPoint y: 145, distance: 253.3
click at [283, 181] on div "In a project portfolio, how should risk appetite and tolerance metrics be repor…" at bounding box center [441, 406] width 324 height 451
drag, startPoint x: 574, startPoint y: 301, endPoint x: 302, endPoint y: 303, distance: 272.0
click at [302, 356] on div "Through key performance indicators (KPIs) linked to strategic objectives" at bounding box center [441, 365] width 299 height 18
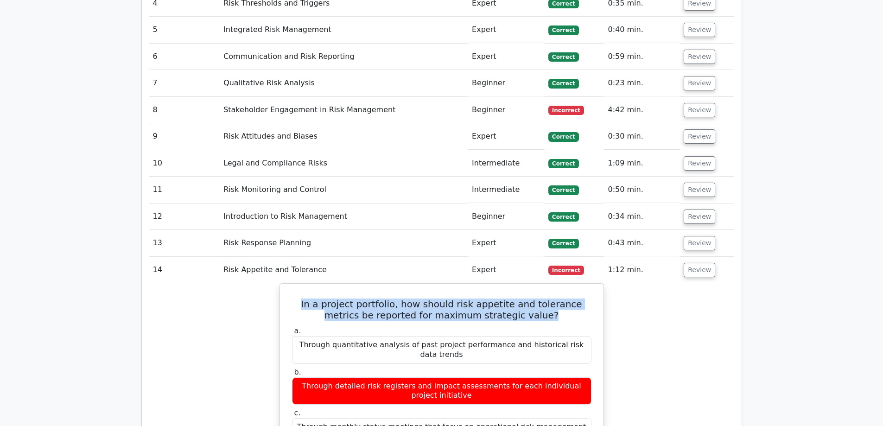
scroll to position [1483, 0]
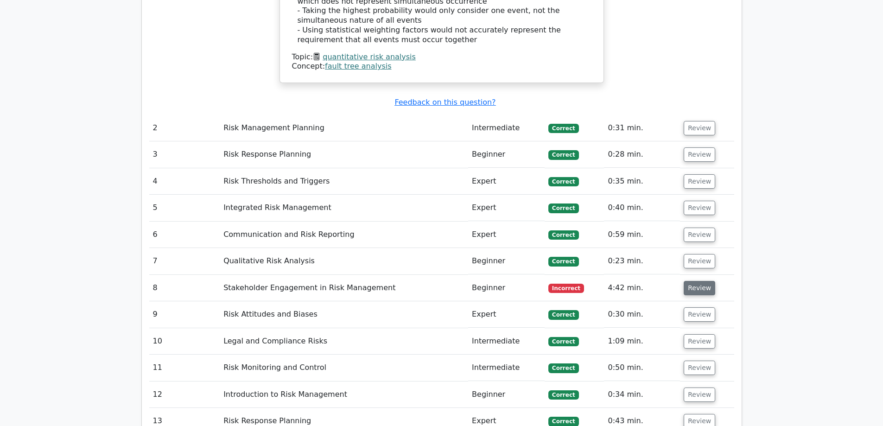
click at [695, 281] on button "Review" at bounding box center [699, 288] width 32 height 14
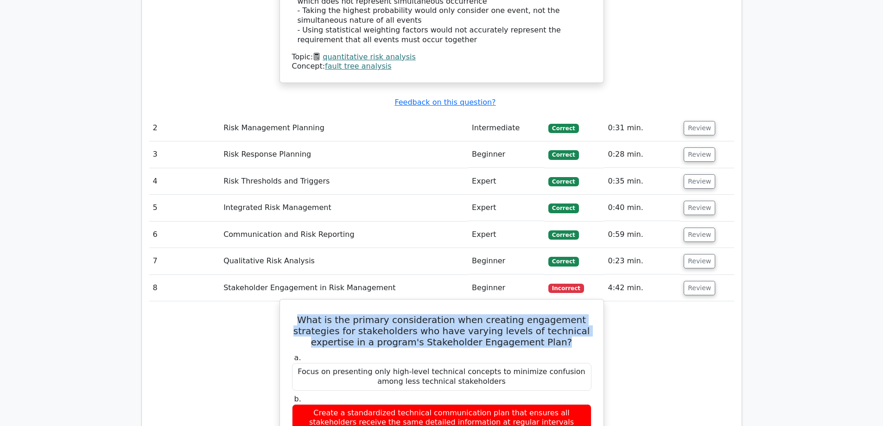
drag, startPoint x: 569, startPoint y: 291, endPoint x: 310, endPoint y: 268, distance: 259.1
click at [310, 314] on h5 "What is the primary consideration when creating engagement strategies for stake…" at bounding box center [441, 330] width 301 height 33
drag, startPoint x: 490, startPoint y: 411, endPoint x: 294, endPoint y: 395, distance: 196.2
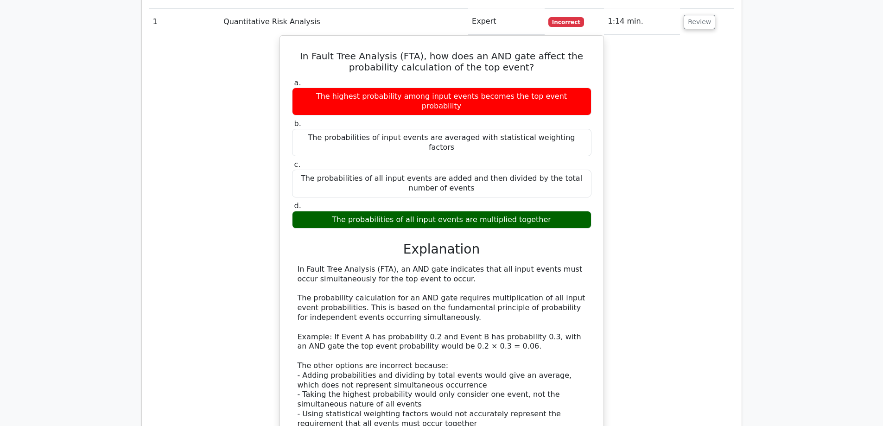
scroll to position [1019, 0]
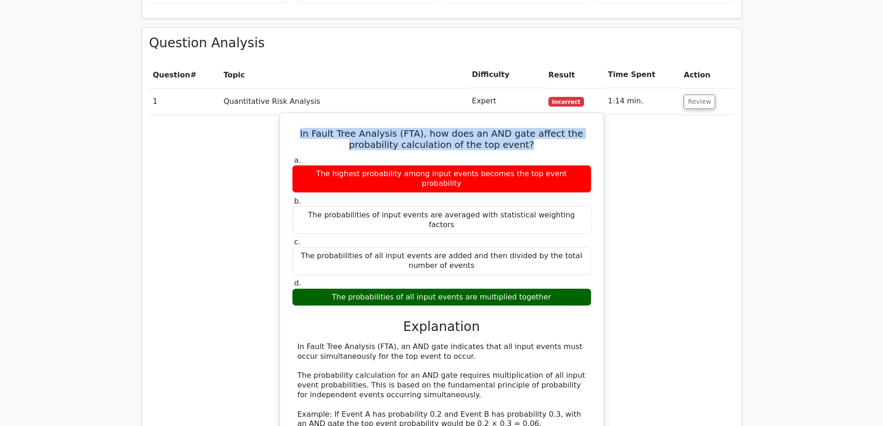
drag, startPoint x: 530, startPoint y: 113, endPoint x: 302, endPoint y: 92, distance: 229.4
click at [302, 117] on div "In Fault Tree Analysis (FTA), how does an AND gate affect the probability calcu…" at bounding box center [442, 329] width 316 height 424
drag, startPoint x: 546, startPoint y: 246, endPoint x: 341, endPoint y: 246, distance: 205.7
click at [341, 288] on div "The probabilities of all input events are multiplied together" at bounding box center [441, 297] width 299 height 18
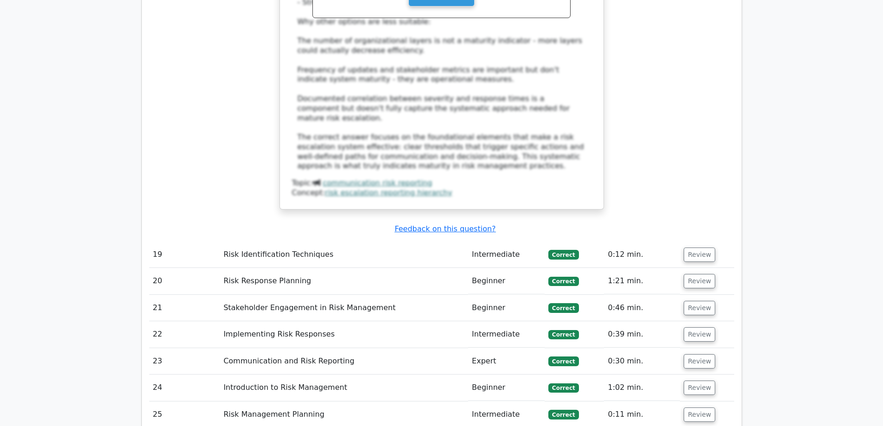
scroll to position [3661, 0]
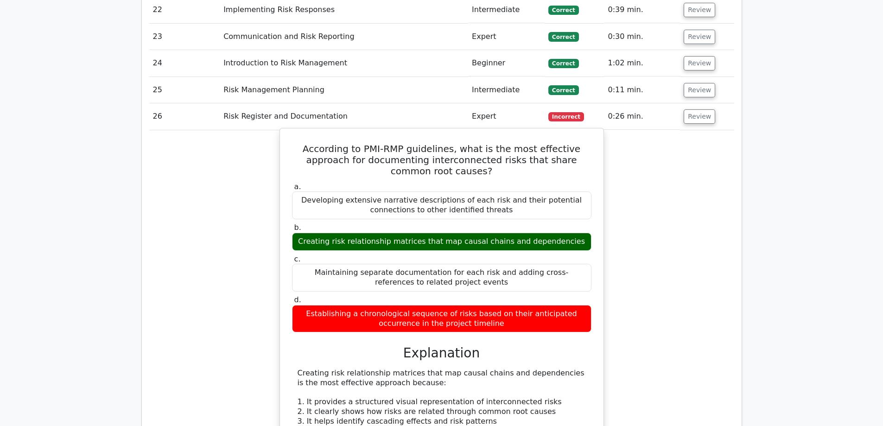
click at [569, 233] on div "Creating risk relationship matrices that map causal chains and dependencies" at bounding box center [441, 242] width 299 height 18
drag, startPoint x: 569, startPoint y: 136, endPoint x: 348, endPoint y: 129, distance: 221.6
click at [348, 223] on label "b. Creating risk relationship matrices that map causal chains and dependencies" at bounding box center [441, 237] width 299 height 28
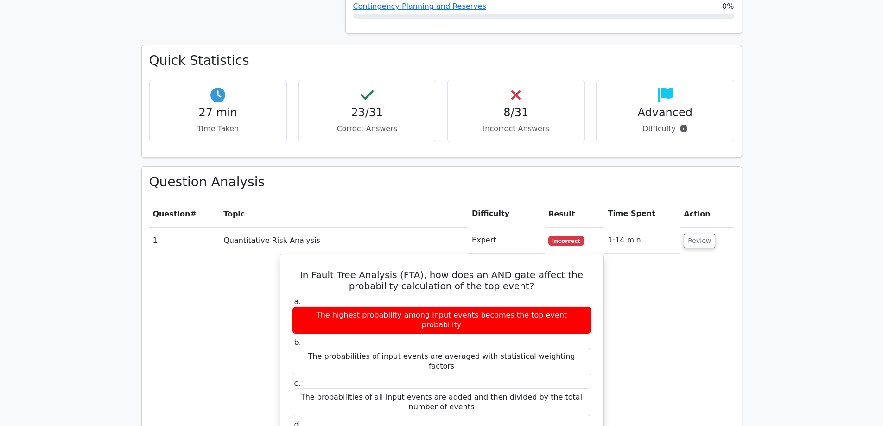
scroll to position [510, 0]
